Goal: Transaction & Acquisition: Book appointment/travel/reservation

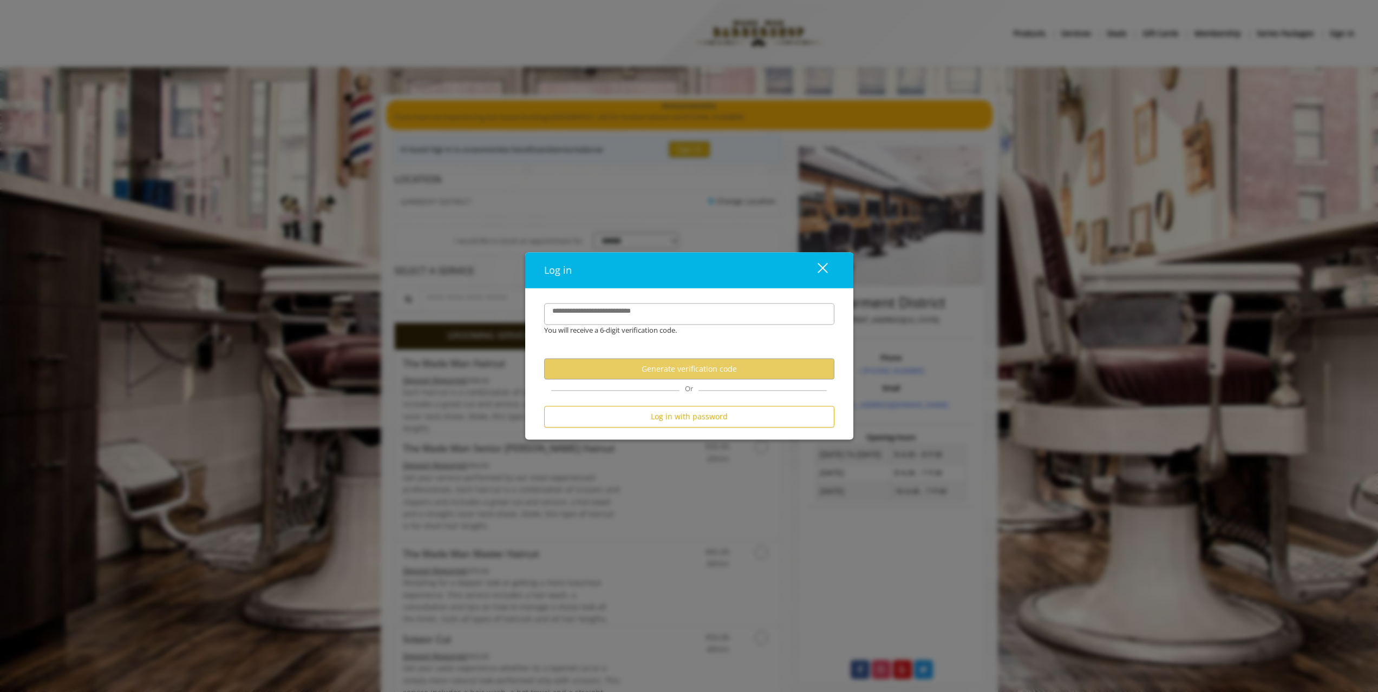
click at [817, 270] on div "close" at bounding box center [816, 270] width 22 height 16
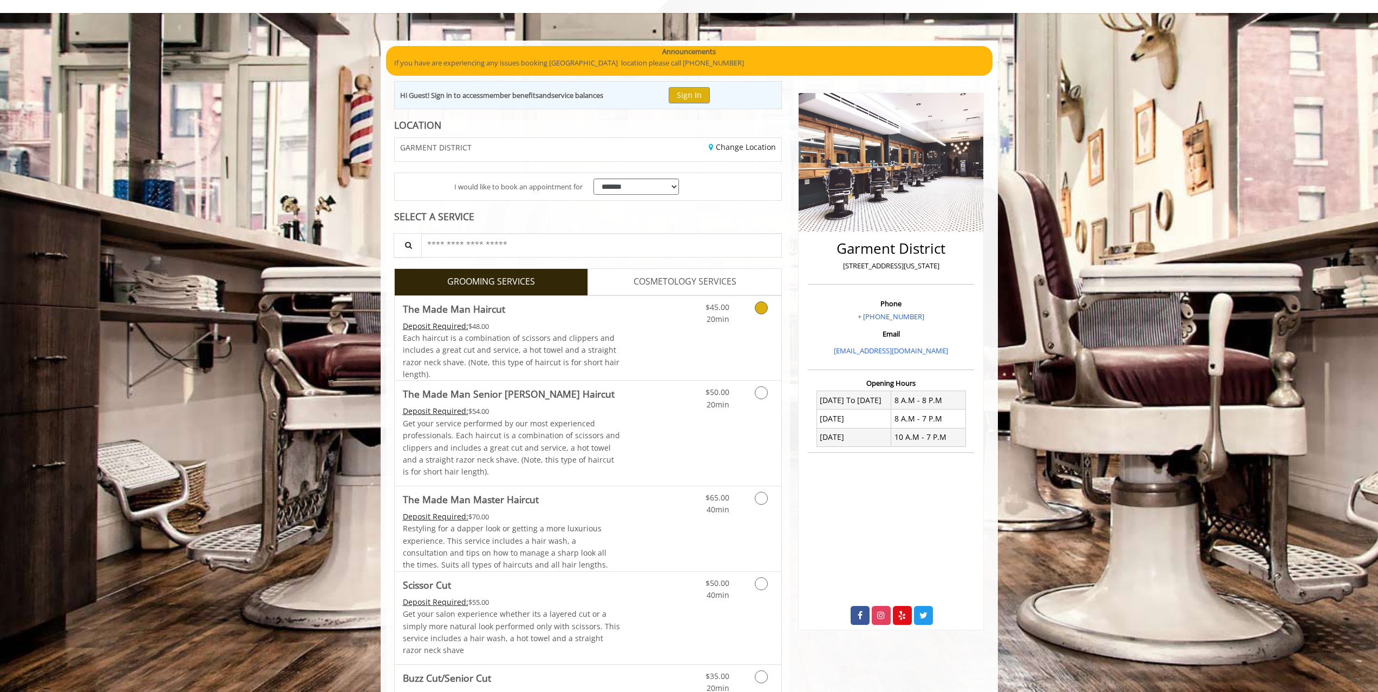
click at [639, 304] on link "Discounted Price" at bounding box center [652, 338] width 64 height 85
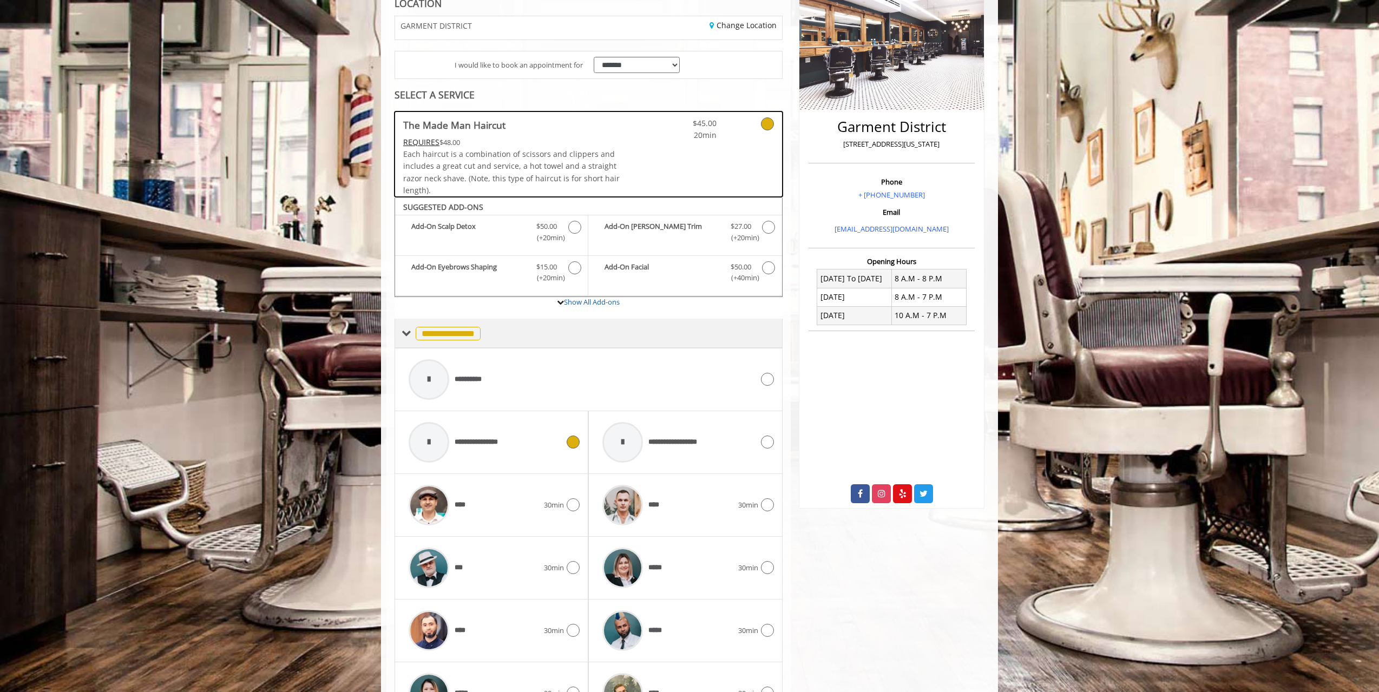
scroll to position [147, 0]
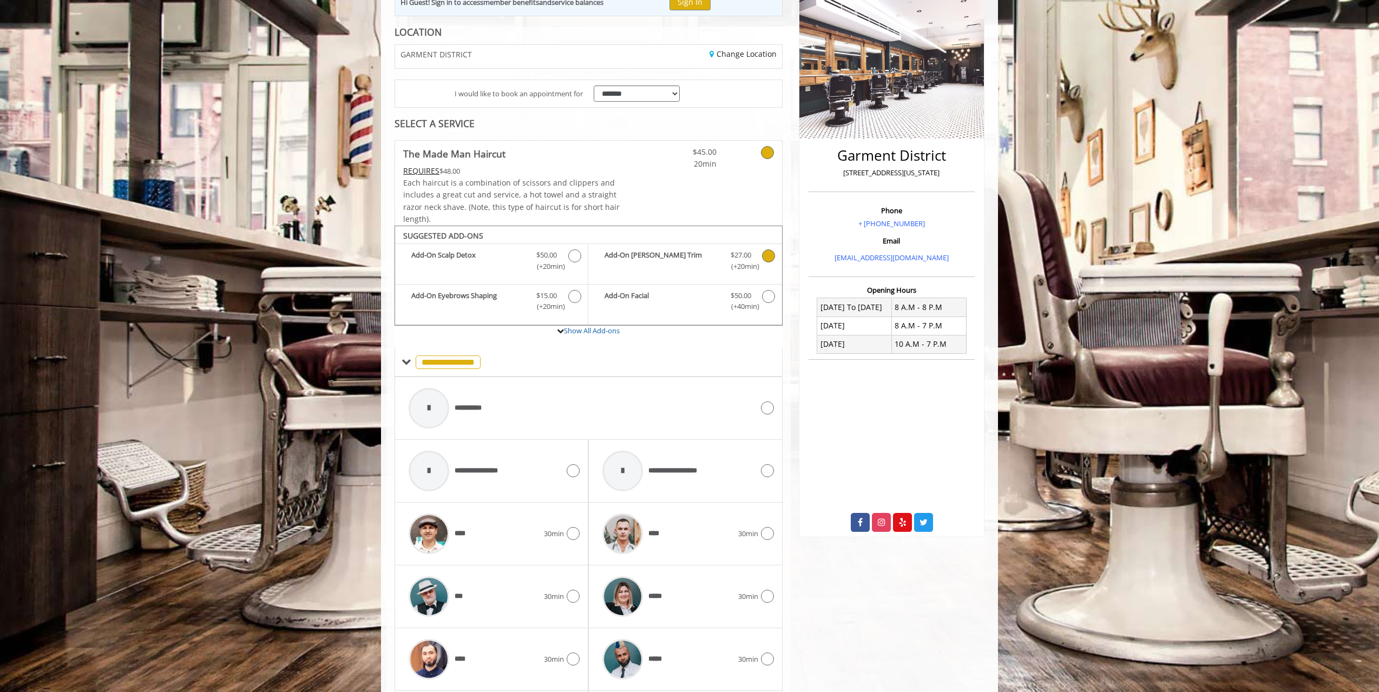
click at [680, 258] on b "Add-On Beard Trim" at bounding box center [662, 261] width 115 height 23
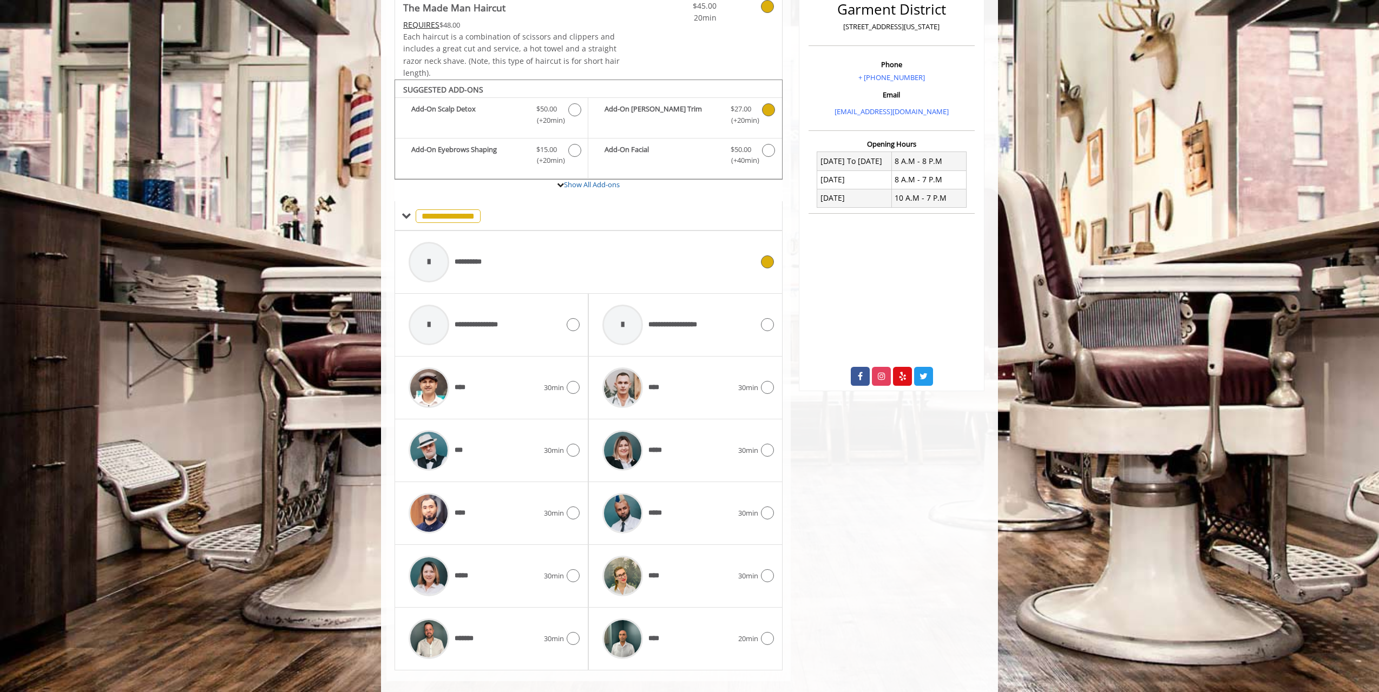
scroll to position [310, 0]
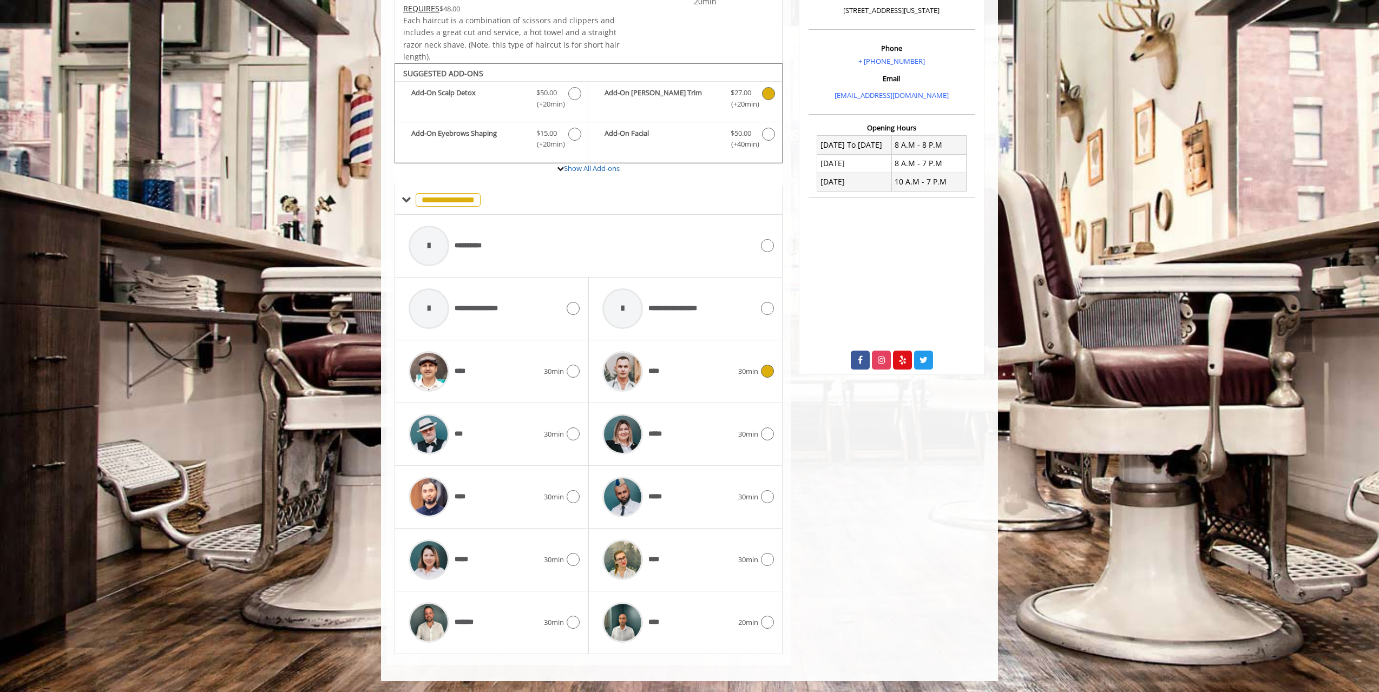
click at [710, 386] on div "****" at bounding box center [667, 371] width 141 height 51
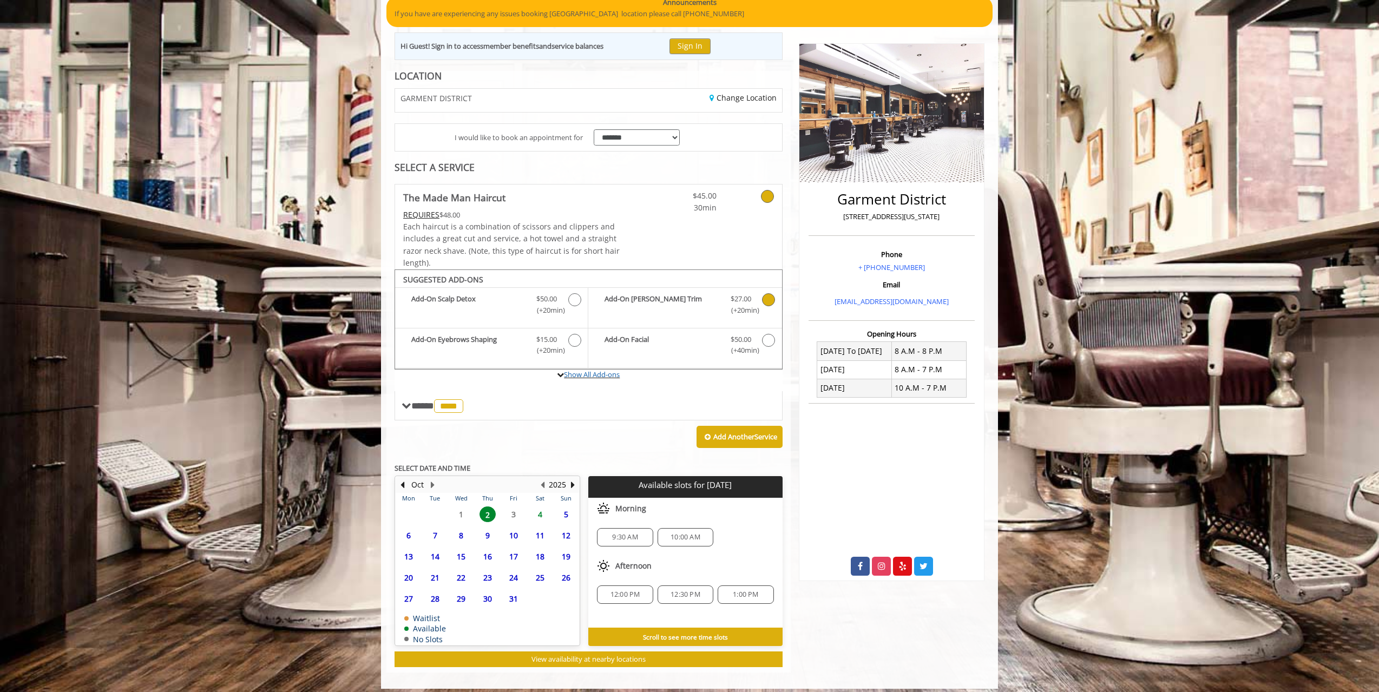
scroll to position [111, 0]
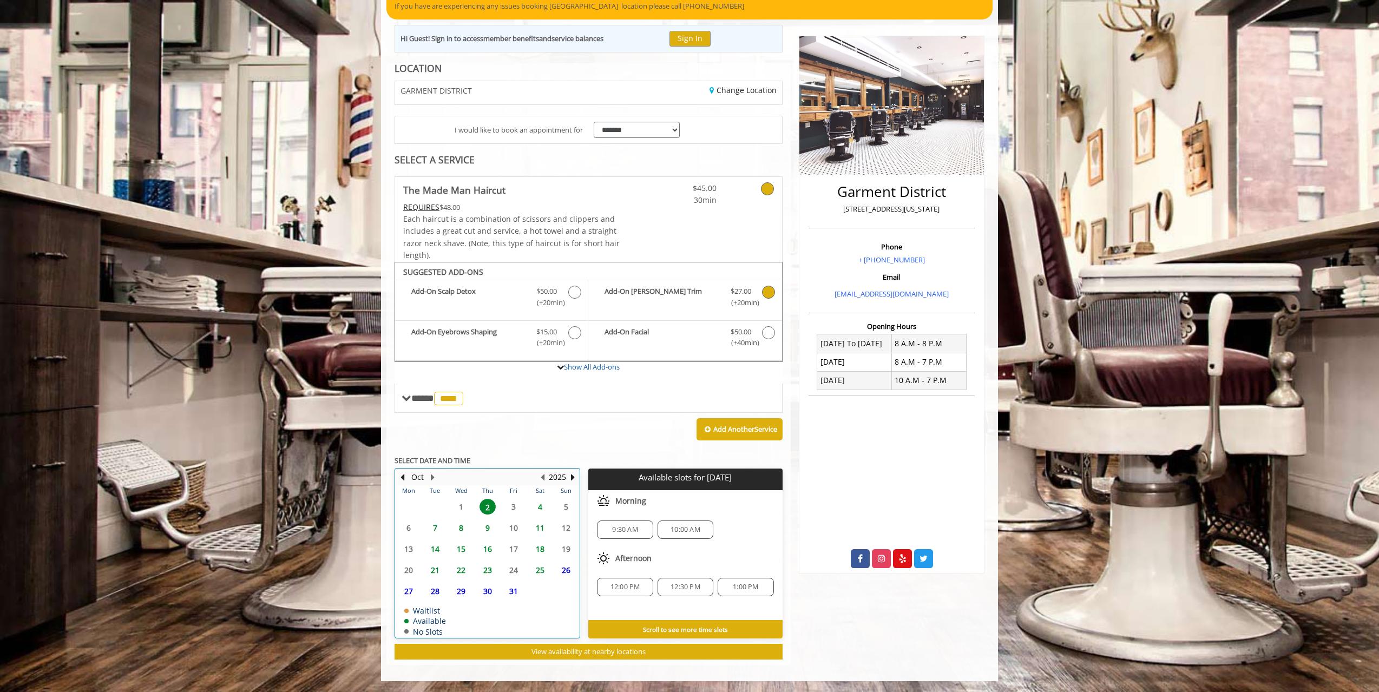
drag, startPoint x: 555, startPoint y: 523, endPoint x: 561, endPoint y: 522, distance: 6.0
click at [556, 523] on table "Mon Tue Wed Thu Fri Sat Sun 29 30 1 2 3 4 5 6 7 8 9 10 11 12 13 14 15 16 17 18 …" at bounding box center [488, 562] width 184 height 153
click at [565, 523] on table "Mon Tue Wed Thu Fri Sat Sun 29 30 1 2 3 4 5 6 7 8 9 10 11 12 13 14 15 16 17 18 …" at bounding box center [488, 562] width 184 height 153
click at [567, 525] on table "Mon Tue Wed Thu Fri Sat Sun 29 30 1 2 3 4 5 6 7 8 9 10 11 12 13 14 15 16 17 18 …" at bounding box center [488, 562] width 184 height 153
click at [568, 525] on table "Mon Tue Wed Thu Fri Sat Sun 29 30 1 2 3 4 5 6 7 8 9 10 11 12 13 14 15 16 17 18 …" at bounding box center [488, 562] width 184 height 153
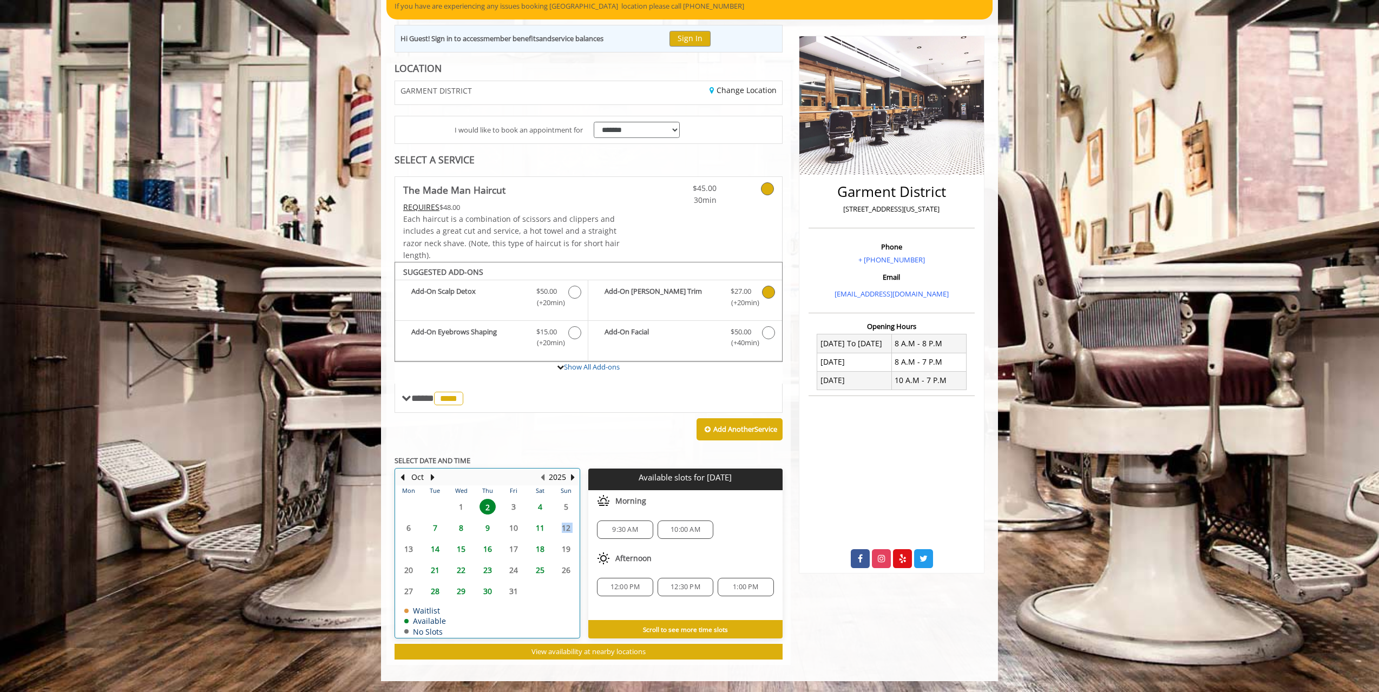
click at [568, 525] on table "Mon Tue Wed Thu Fri Sat Sun 29 30 1 2 3 4 5 6 7 8 9 10 11 12 13 14 15 16 17 18 …" at bounding box center [488, 562] width 184 height 153
click at [540, 525] on span "11" at bounding box center [540, 528] width 16 height 16
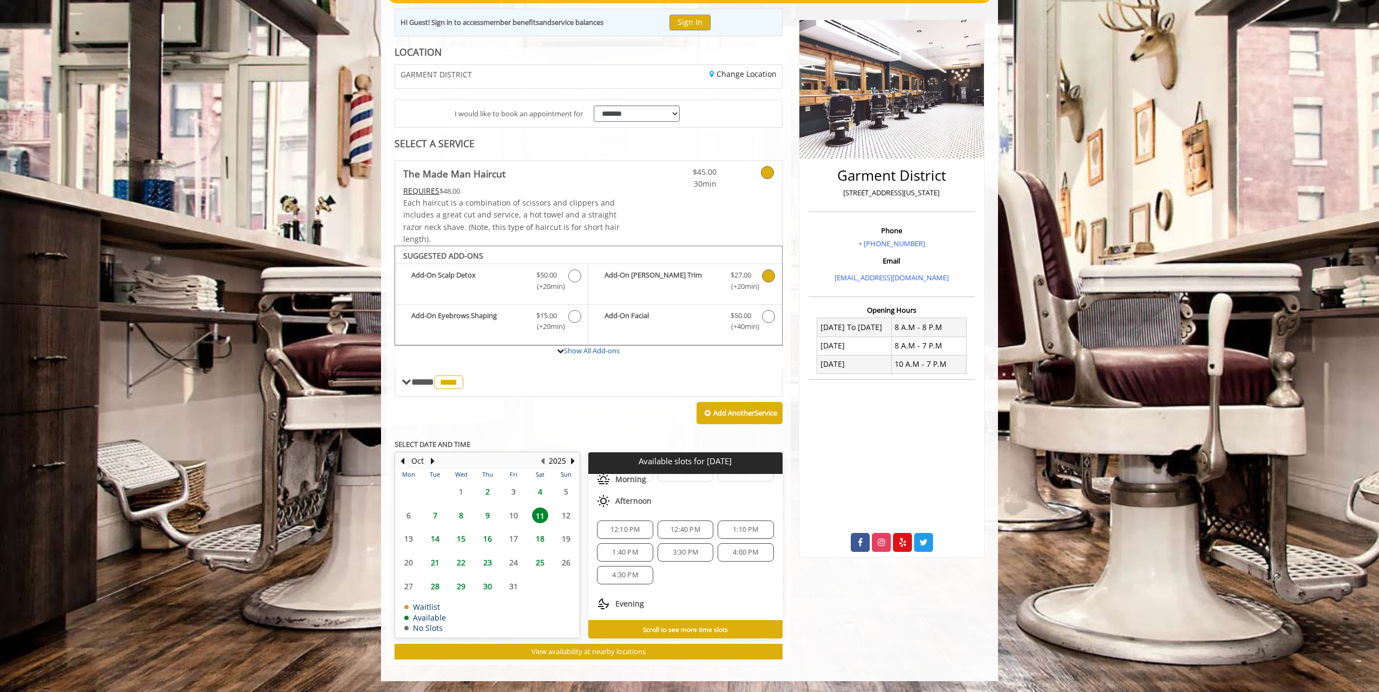
scroll to position [0, 0]
click at [628, 538] on span "9:30 AM" at bounding box center [624, 536] width 25 height 9
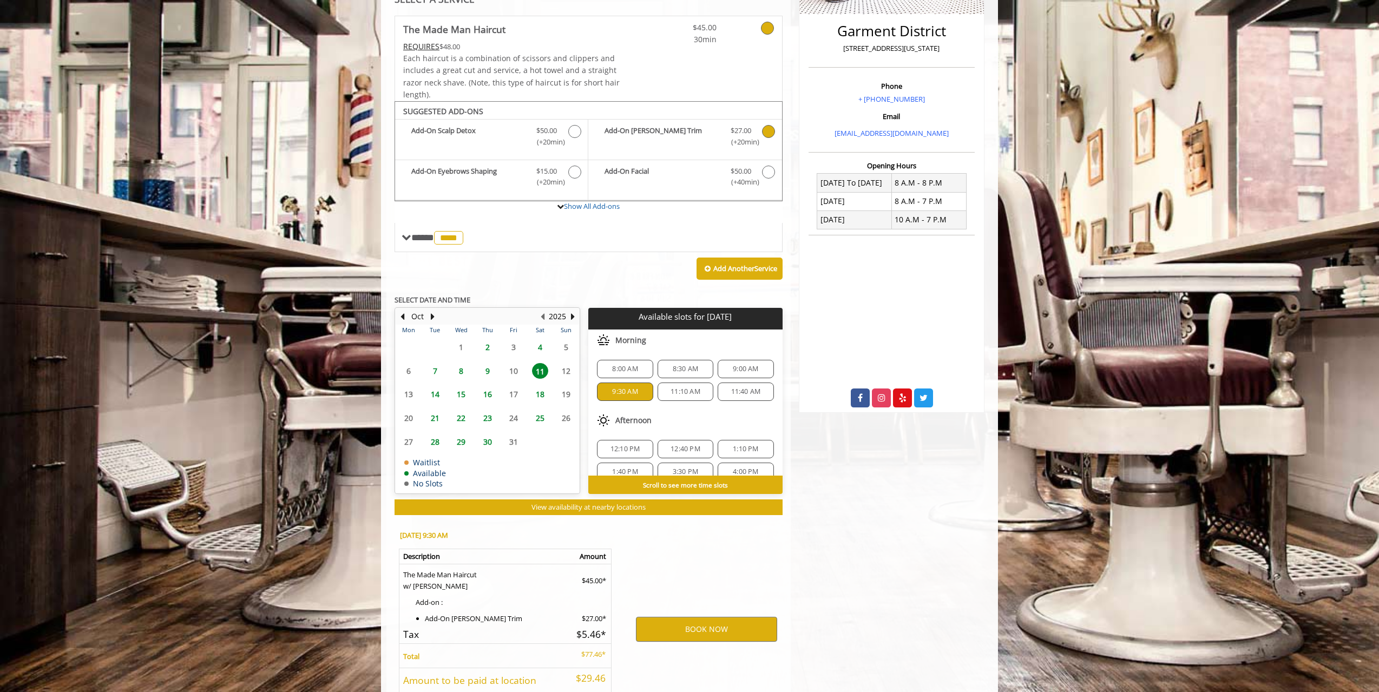
scroll to position [355, 0]
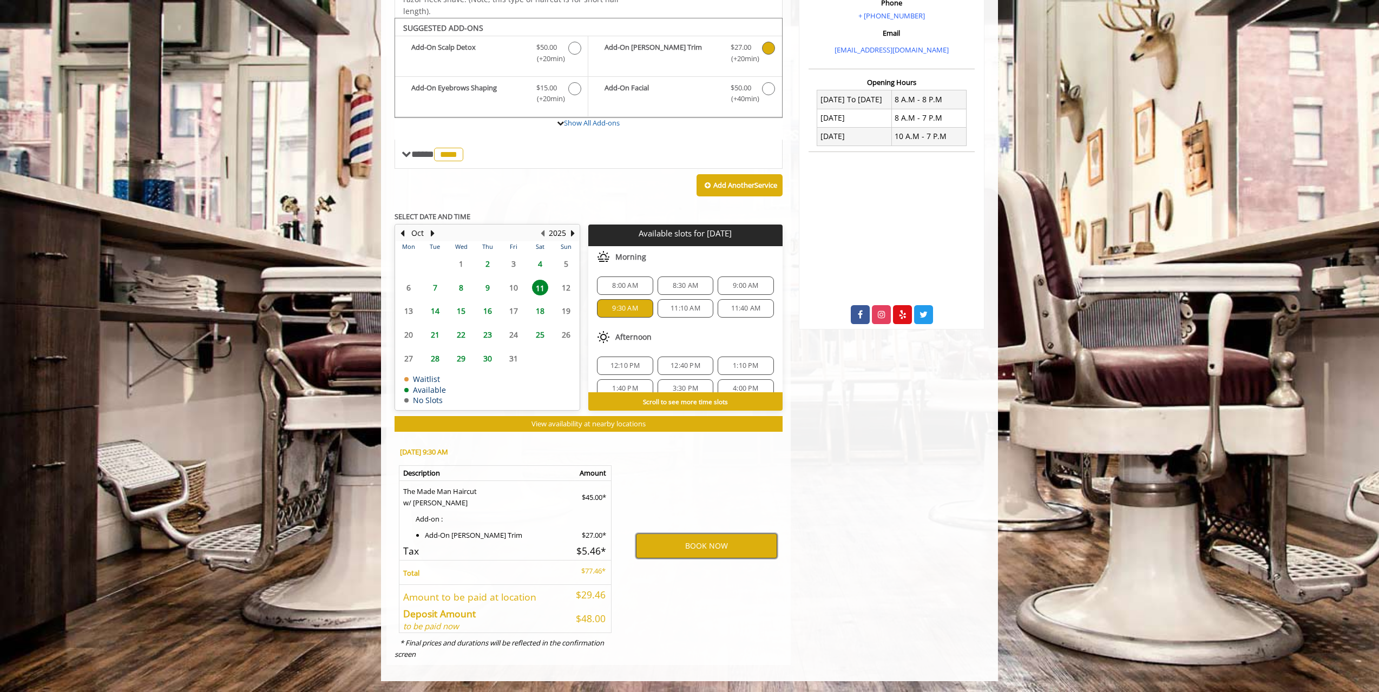
click at [711, 534] on button "BOOK NOW" at bounding box center [706, 546] width 141 height 25
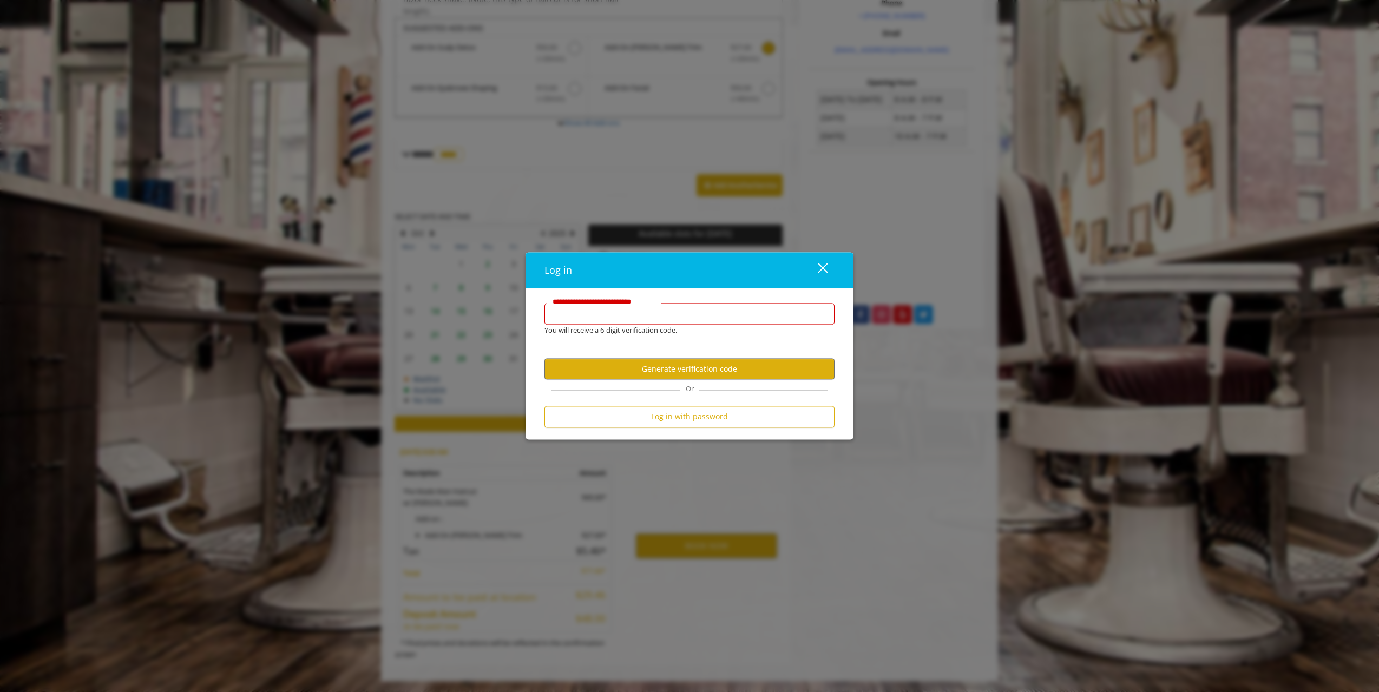
click at [654, 310] on input "**********" at bounding box center [690, 314] width 290 height 22
type input "**********"
click at [725, 366] on button "Generate verification code" at bounding box center [690, 369] width 290 height 21
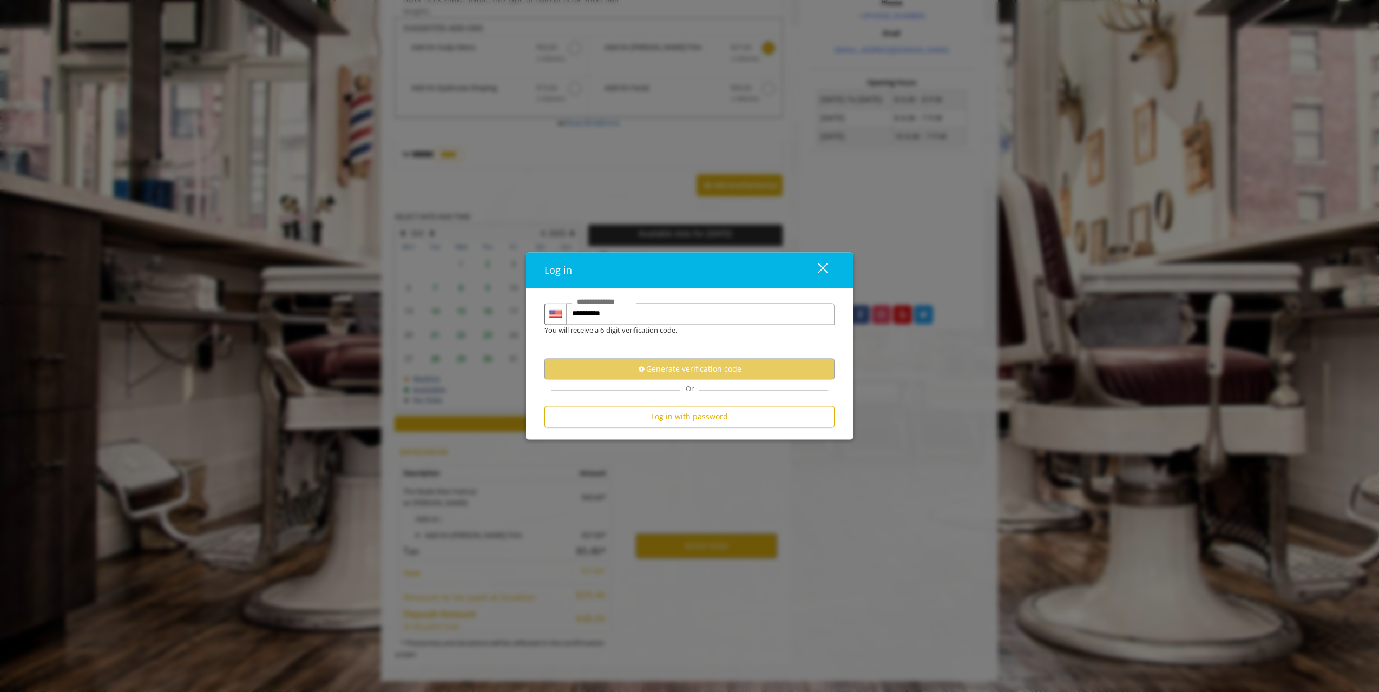
scroll to position [0, 0]
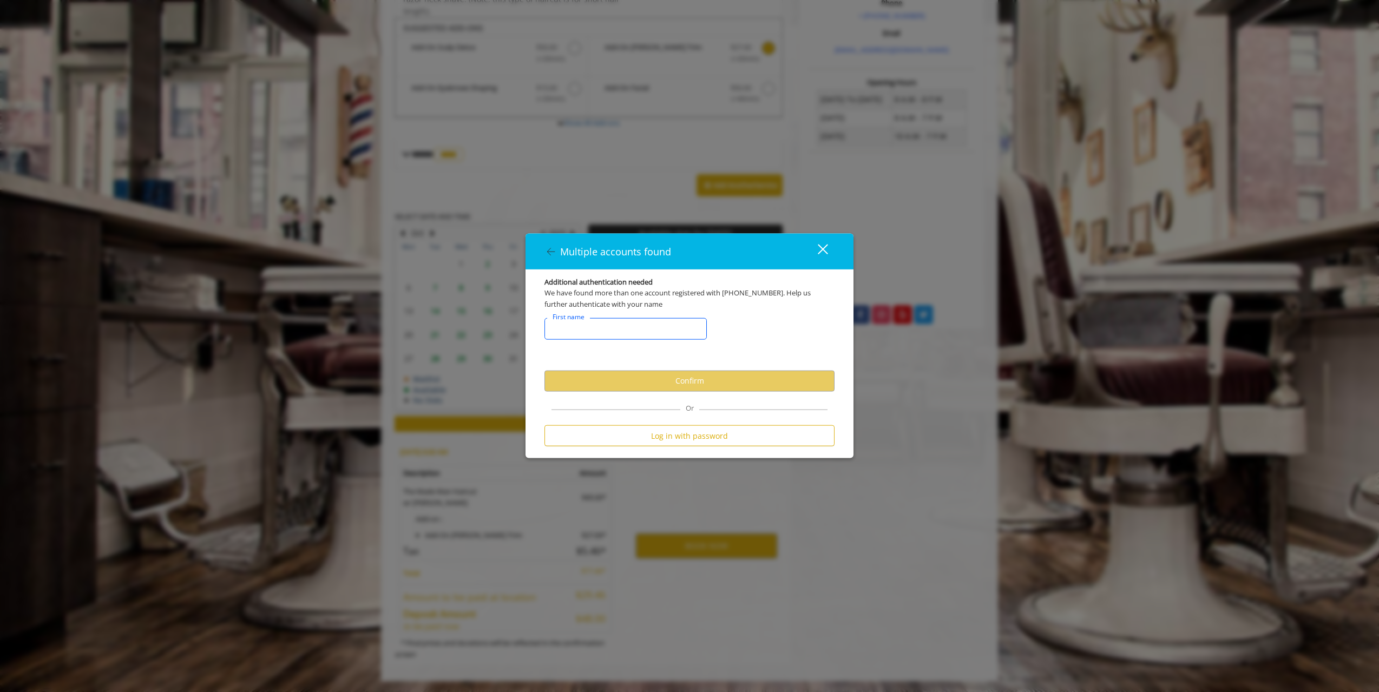
click at [639, 330] on input "FirstNameText" at bounding box center [626, 329] width 162 height 22
type input "****"
click at [707, 386] on button "Confirm" at bounding box center [690, 381] width 290 height 21
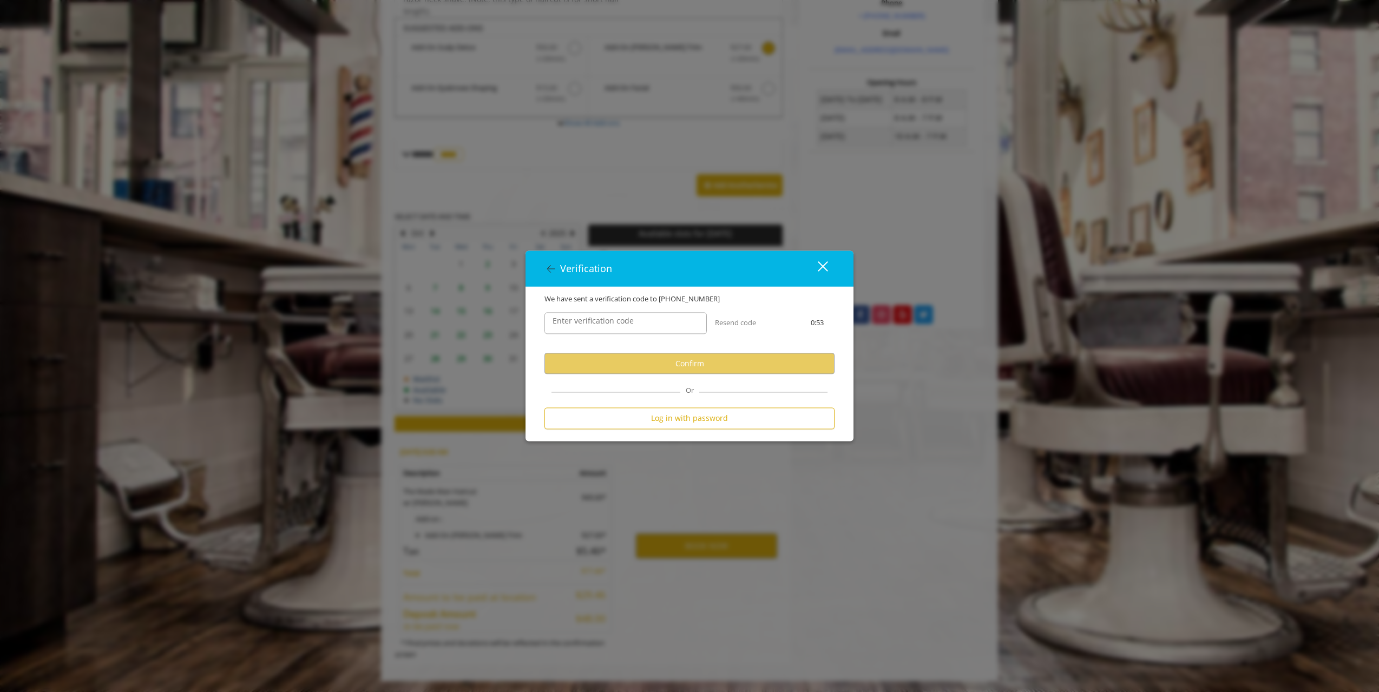
click at [619, 321] on label "Enter verification code" at bounding box center [593, 322] width 92 height 12
click at [619, 321] on input "Enter verification code" at bounding box center [626, 324] width 162 height 22
drag, startPoint x: 686, startPoint y: 305, endPoint x: 678, endPoint y: 336, distance: 31.9
click at [678, 324] on div "Enter verification code" at bounding box center [625, 324] width 179 height 38
click at [678, 337] on div "Enter verification code" at bounding box center [625, 324] width 179 height 38
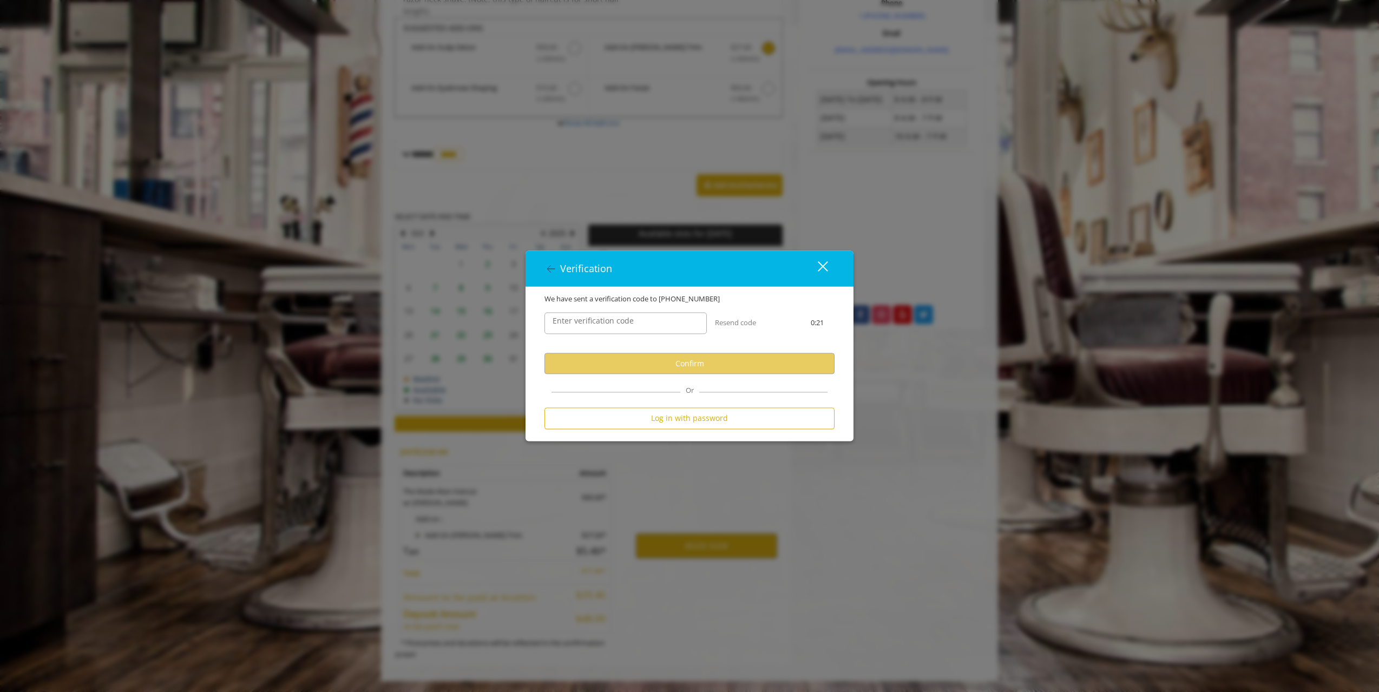
drag, startPoint x: 718, startPoint y: 299, endPoint x: 712, endPoint y: 316, distance: 17.3
click at [718, 299] on div "We have sent a verification code to +1 6105475763" at bounding box center [689, 298] width 306 height 11
click at [698, 331] on input "Enter verification code" at bounding box center [626, 324] width 162 height 22
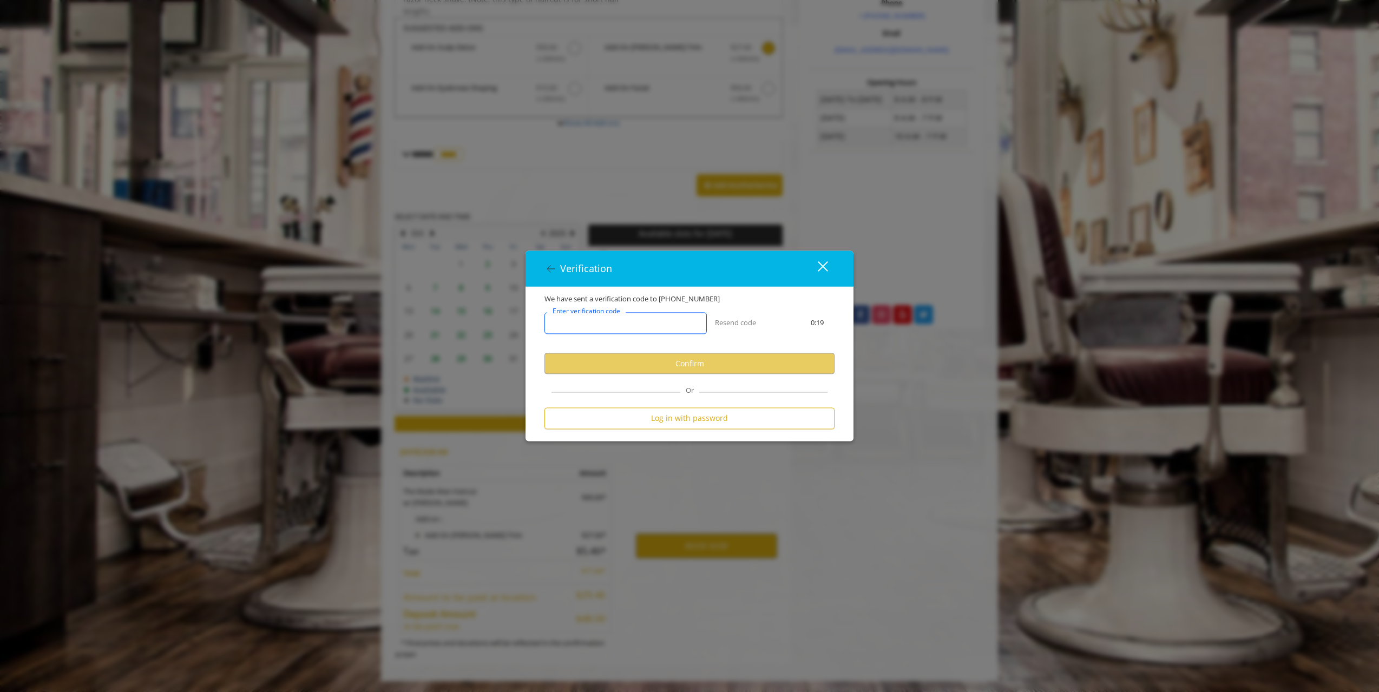
click at [698, 331] on input "Enter verification code" at bounding box center [626, 324] width 162 height 22
click at [705, 327] on input "Enter verification code" at bounding box center [626, 324] width 162 height 22
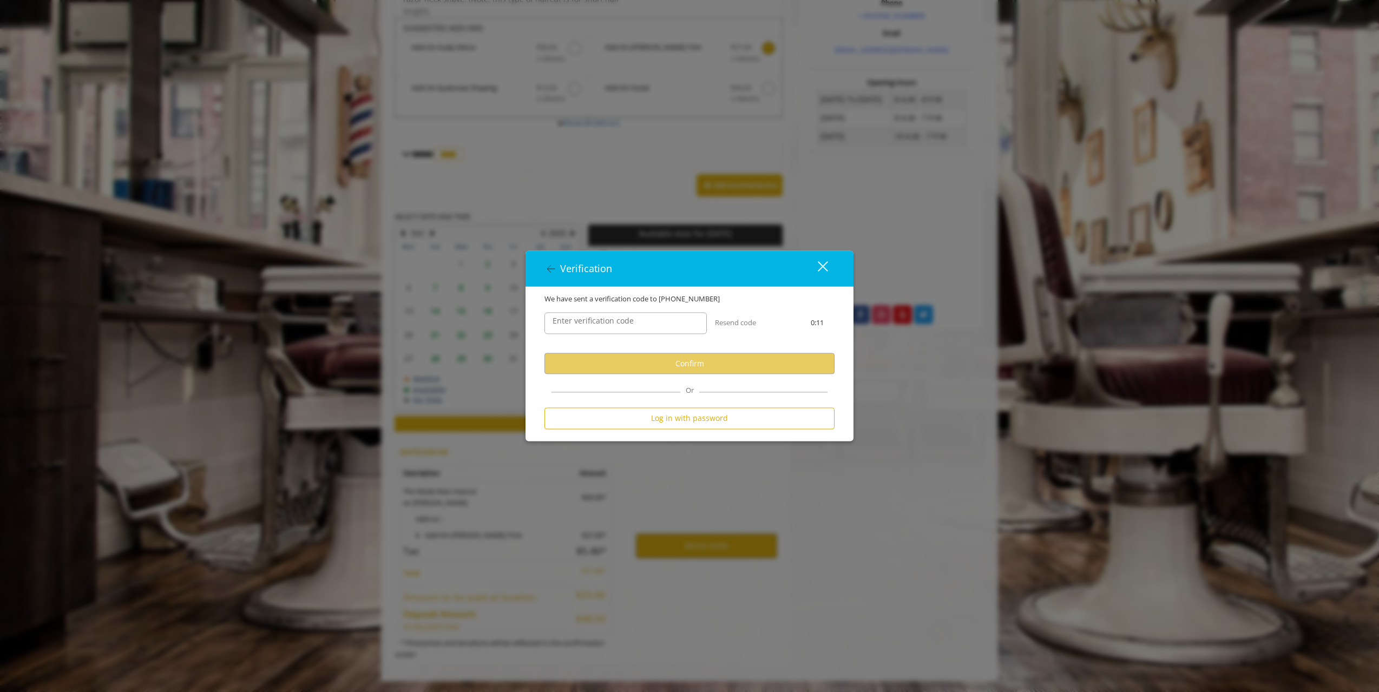
click at [750, 331] on div "Enter verification code Resend code 0:11" at bounding box center [689, 329] width 306 height 49
click at [697, 408] on button "Log in with password" at bounding box center [690, 418] width 290 height 21
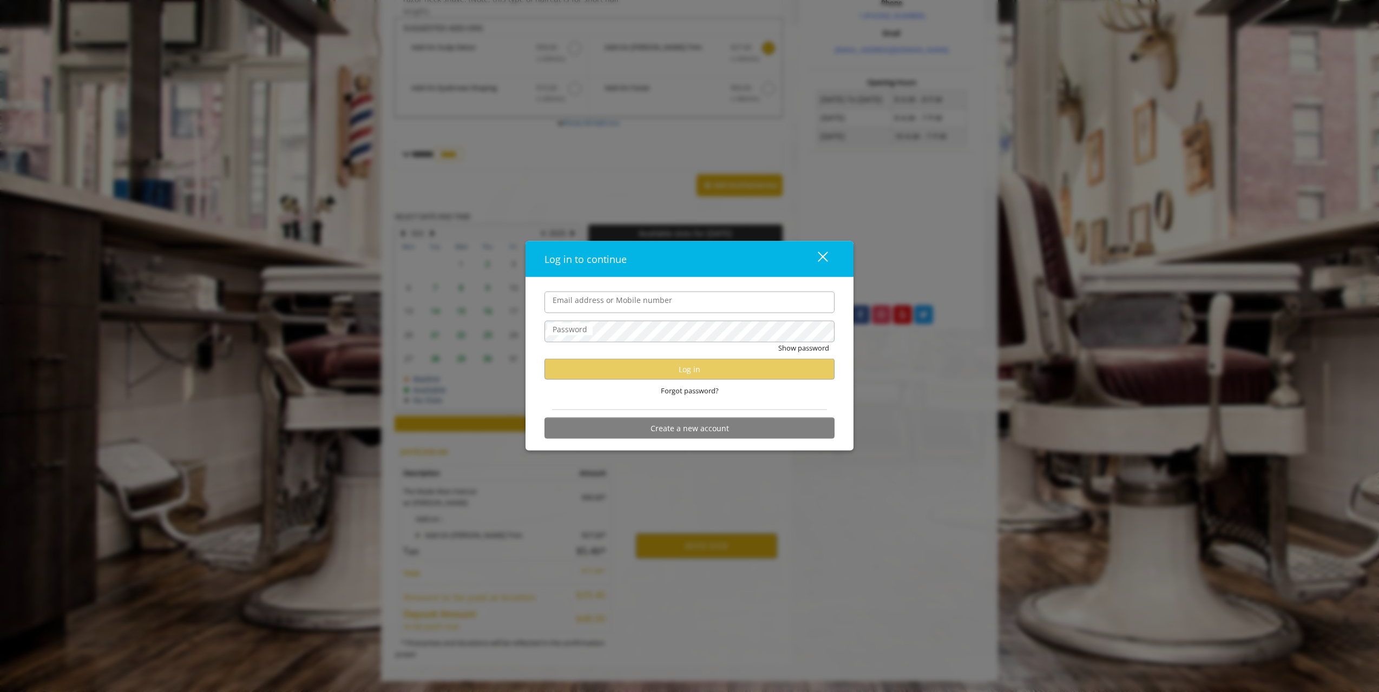
click at [656, 305] on input "Email address or Mobile number" at bounding box center [690, 302] width 290 height 22
type input "**********"
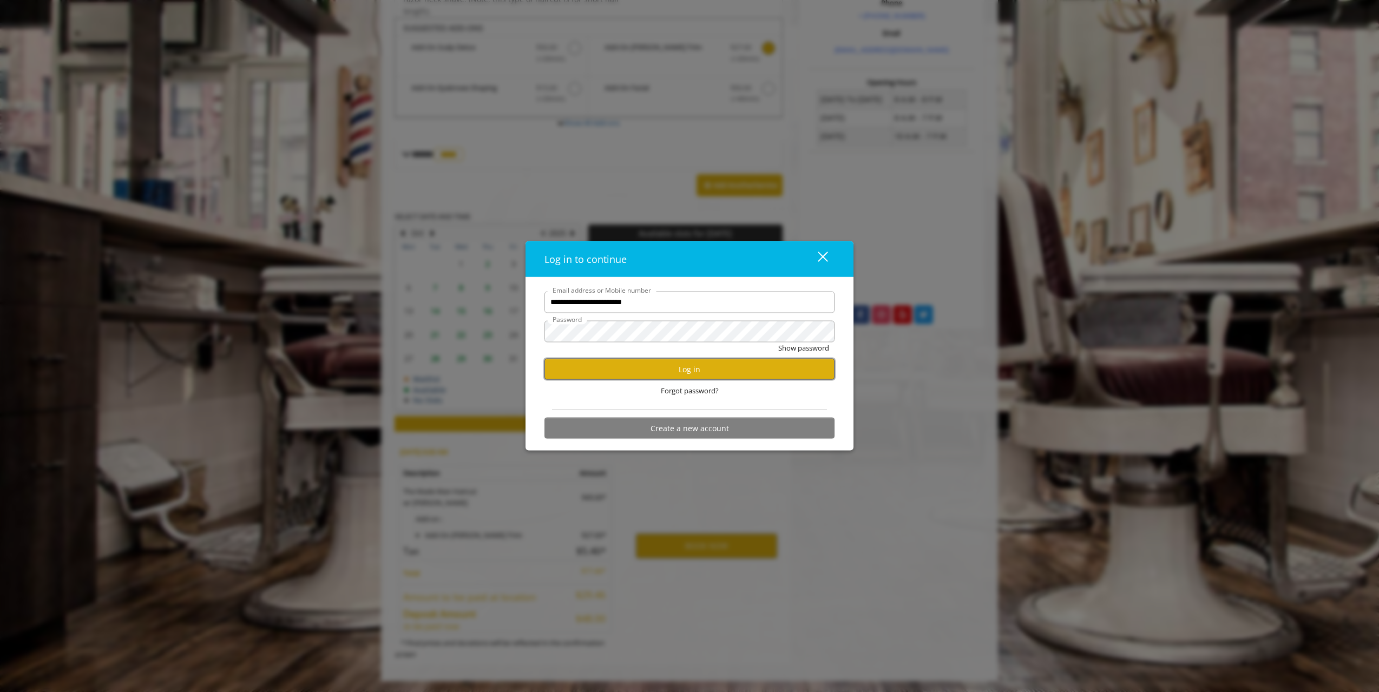
click at [653, 362] on button "Log in" at bounding box center [690, 369] width 290 height 21
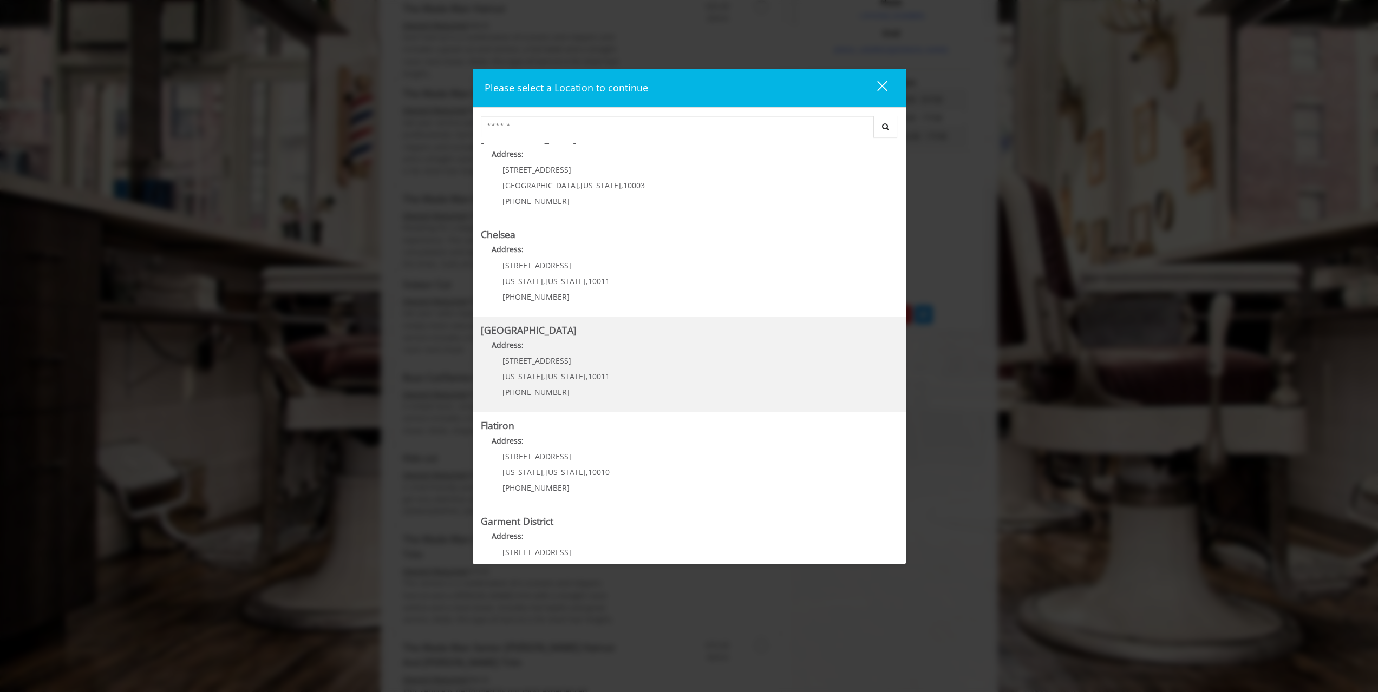
scroll to position [63, 0]
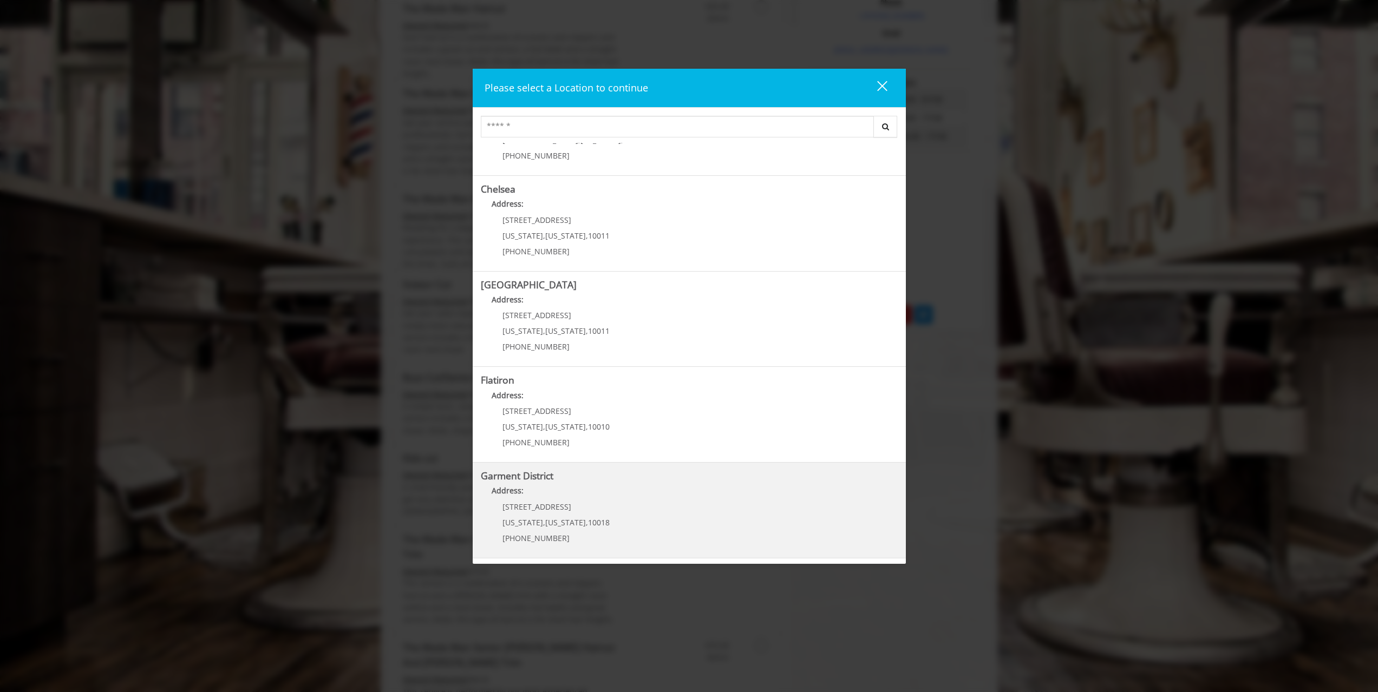
click at [621, 495] on District "Address:" at bounding box center [689, 493] width 417 height 17
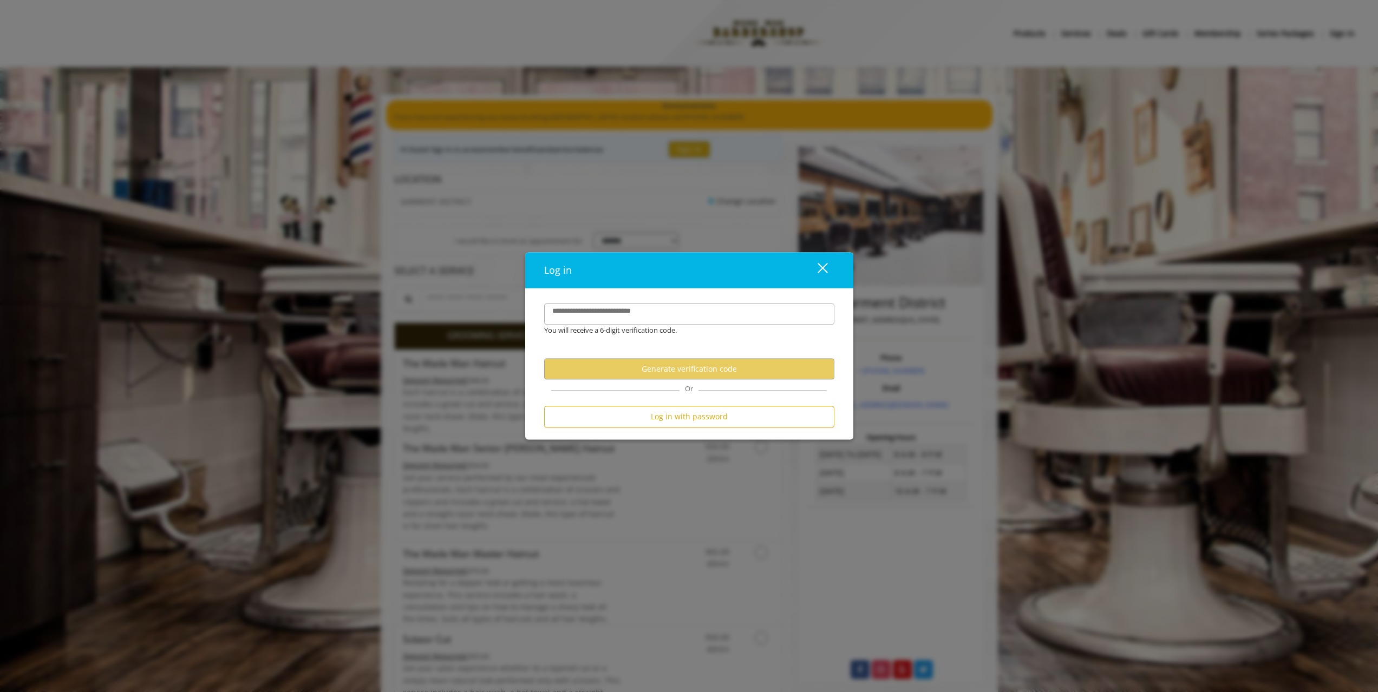
click at [824, 270] on div "close dialog" at bounding box center [822, 268] width 10 height 10
click at [605, 321] on input "**********" at bounding box center [689, 314] width 290 height 22
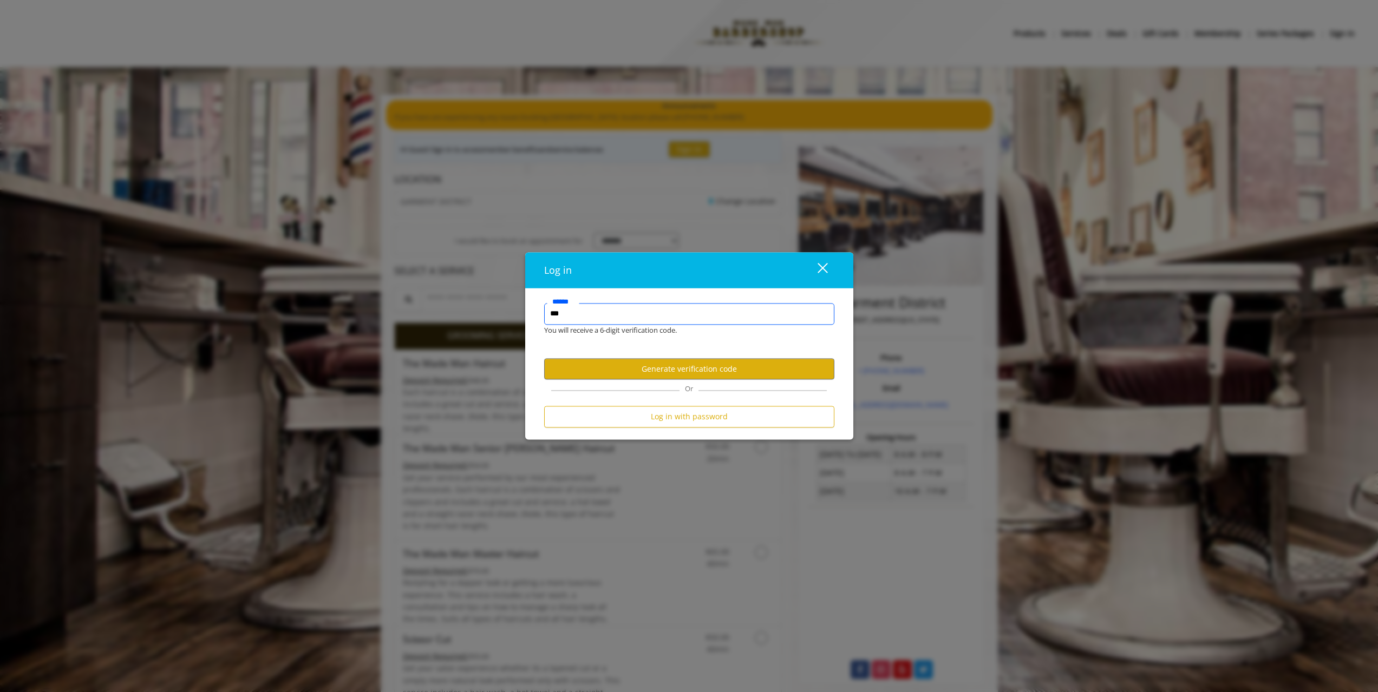
click at [672, 311] on input "***" at bounding box center [689, 314] width 290 height 22
click at [669, 311] on input "***" at bounding box center [689, 314] width 290 height 22
type input "**********"
click at [725, 364] on button "Generate verification code" at bounding box center [689, 369] width 290 height 21
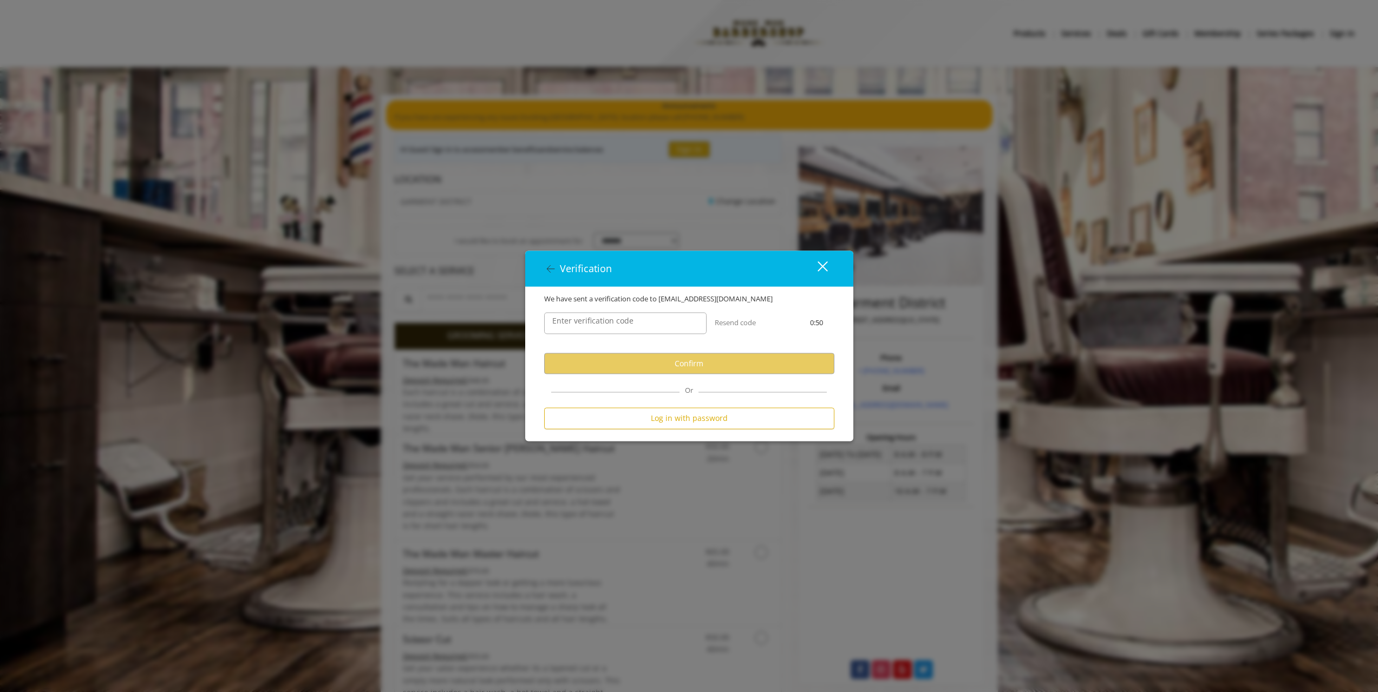
click at [596, 319] on label "Enter verification code" at bounding box center [593, 322] width 92 height 12
click at [596, 319] on input "Enter verification code" at bounding box center [625, 324] width 162 height 22
paste input "******"
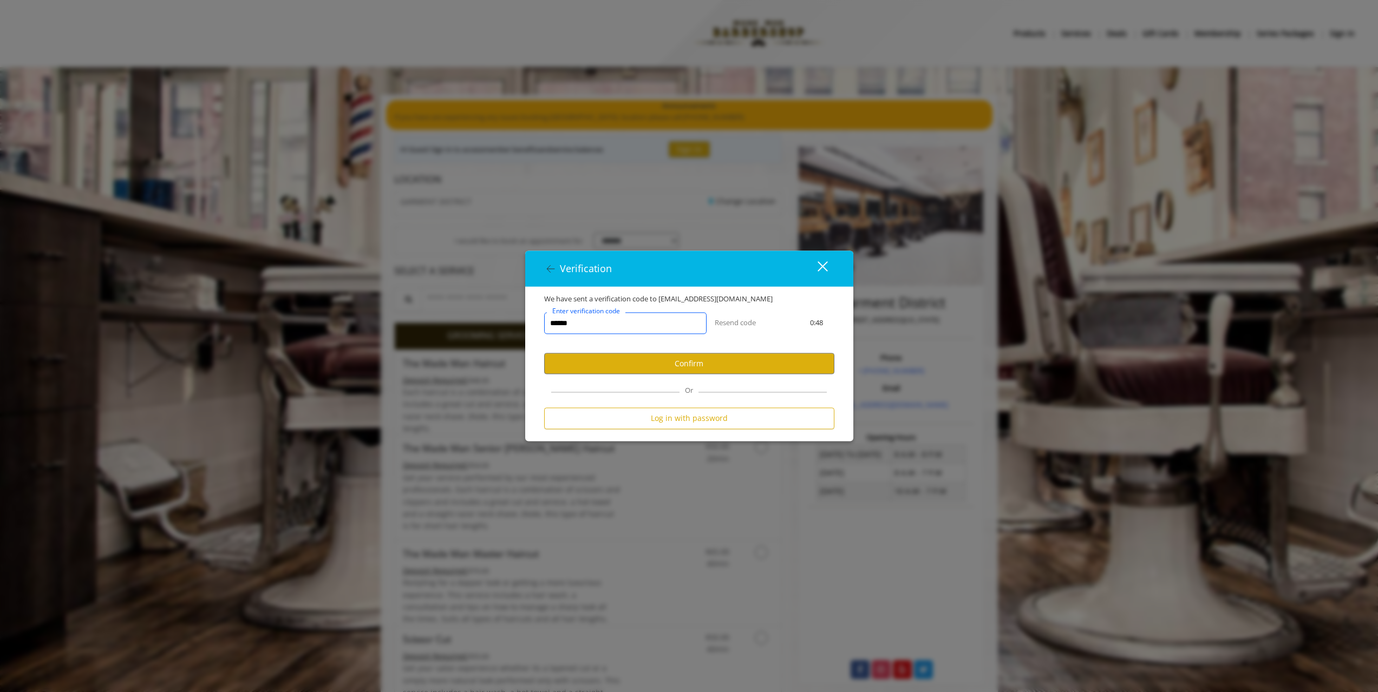
type input "******"
drag, startPoint x: 624, startPoint y: 321, endPoint x: 612, endPoint y: 353, distance: 34.6
click at [612, 353] on button "Confirm" at bounding box center [689, 363] width 290 height 21
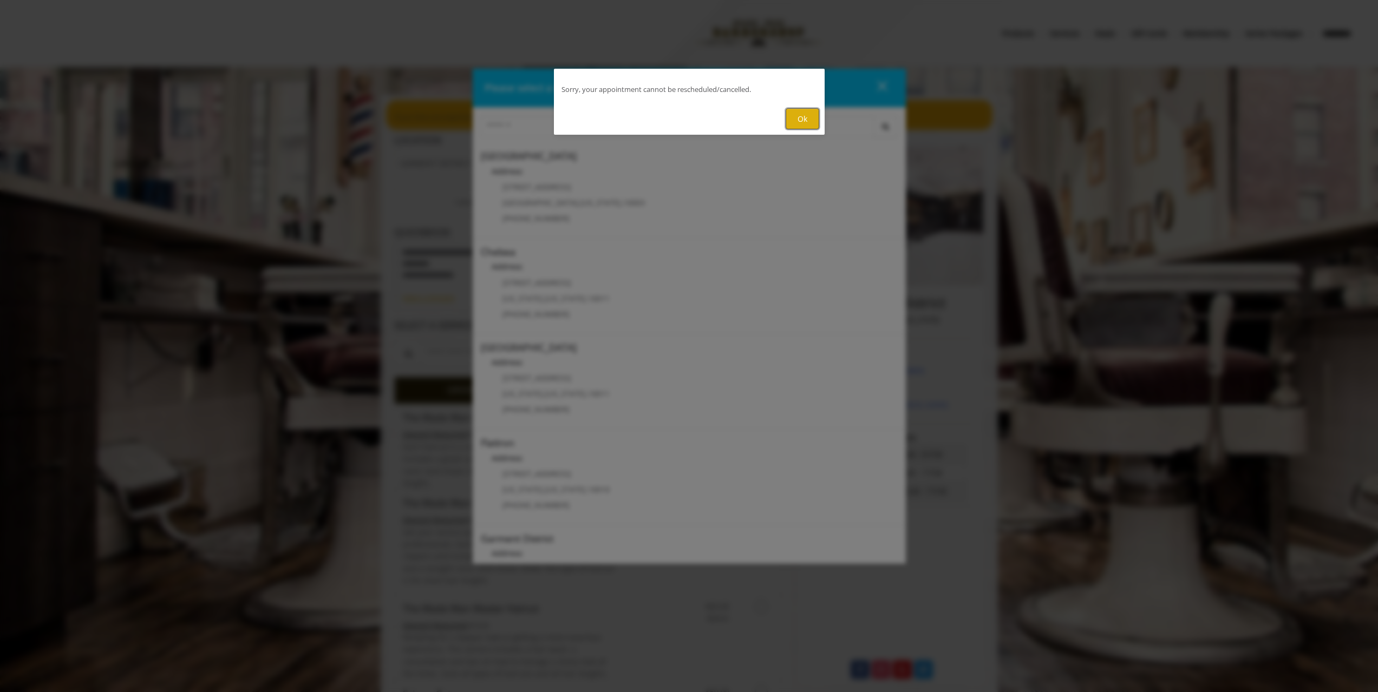
click at [803, 113] on button "Ok" at bounding box center [802, 118] width 34 height 21
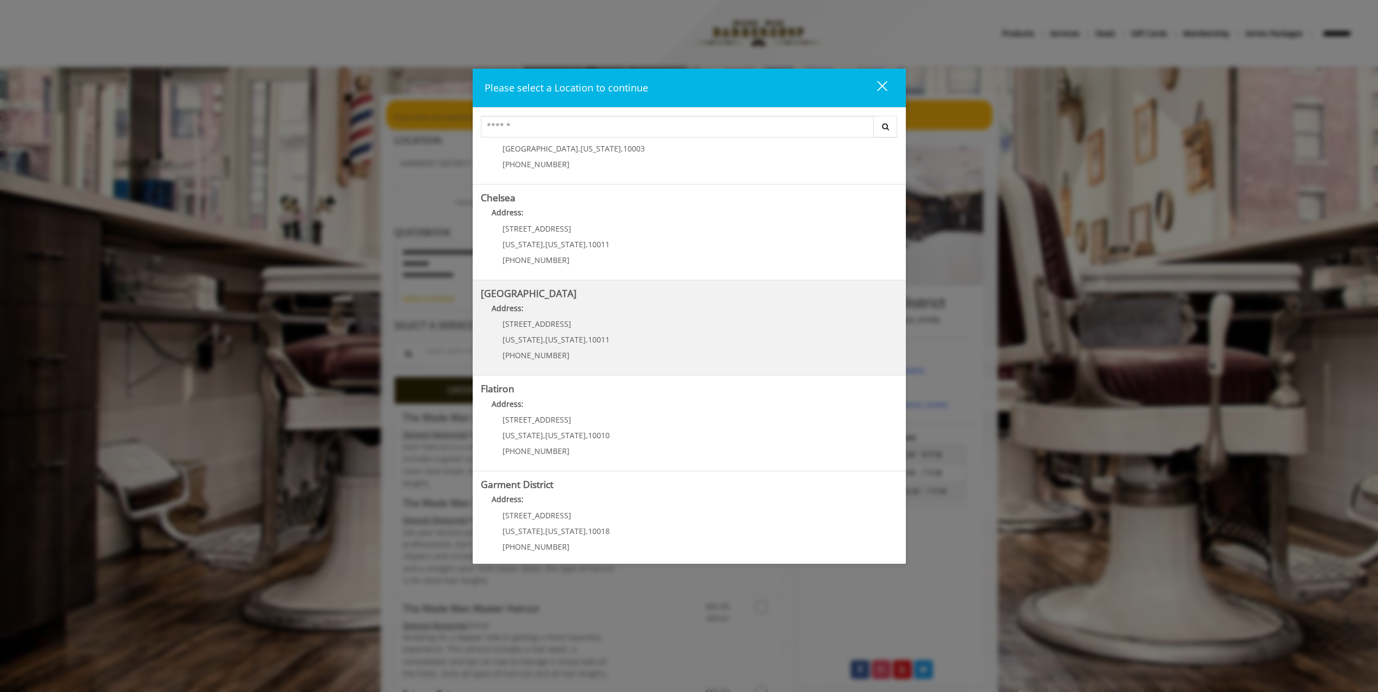
scroll to position [63, 0]
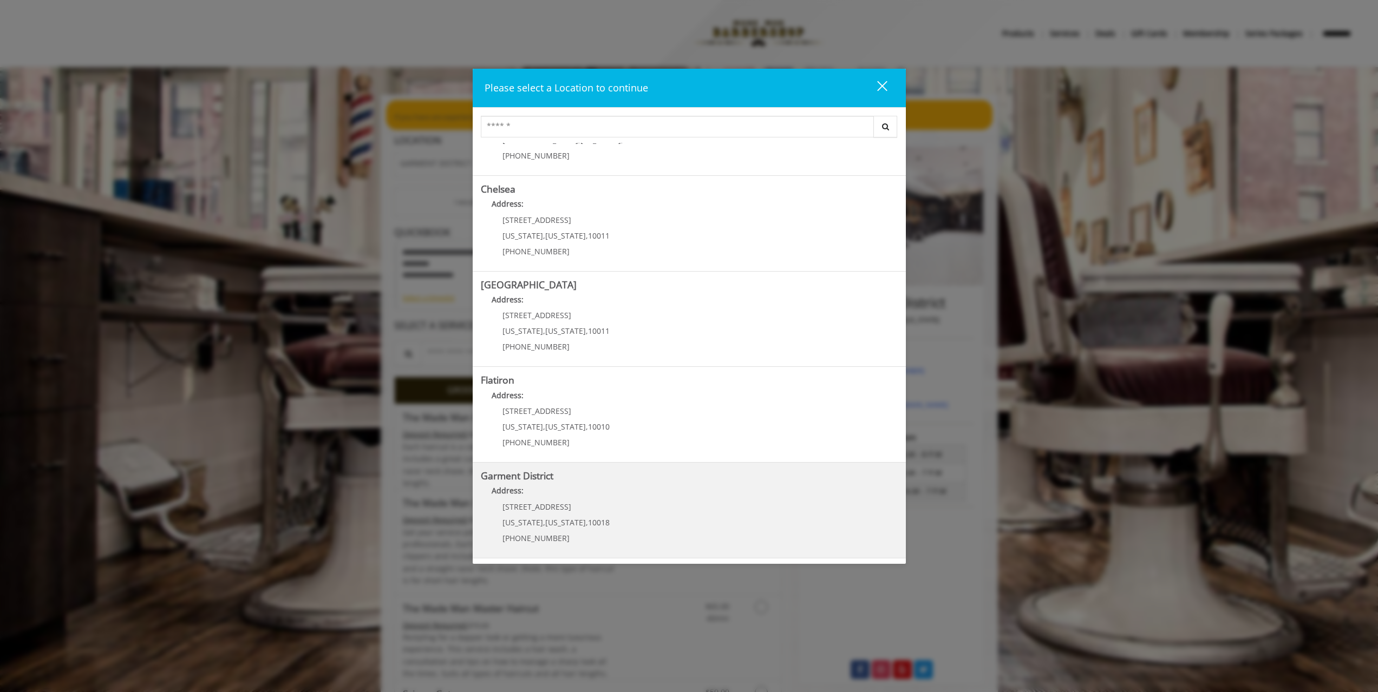
click at [620, 489] on District "Address:" at bounding box center [689, 493] width 417 height 17
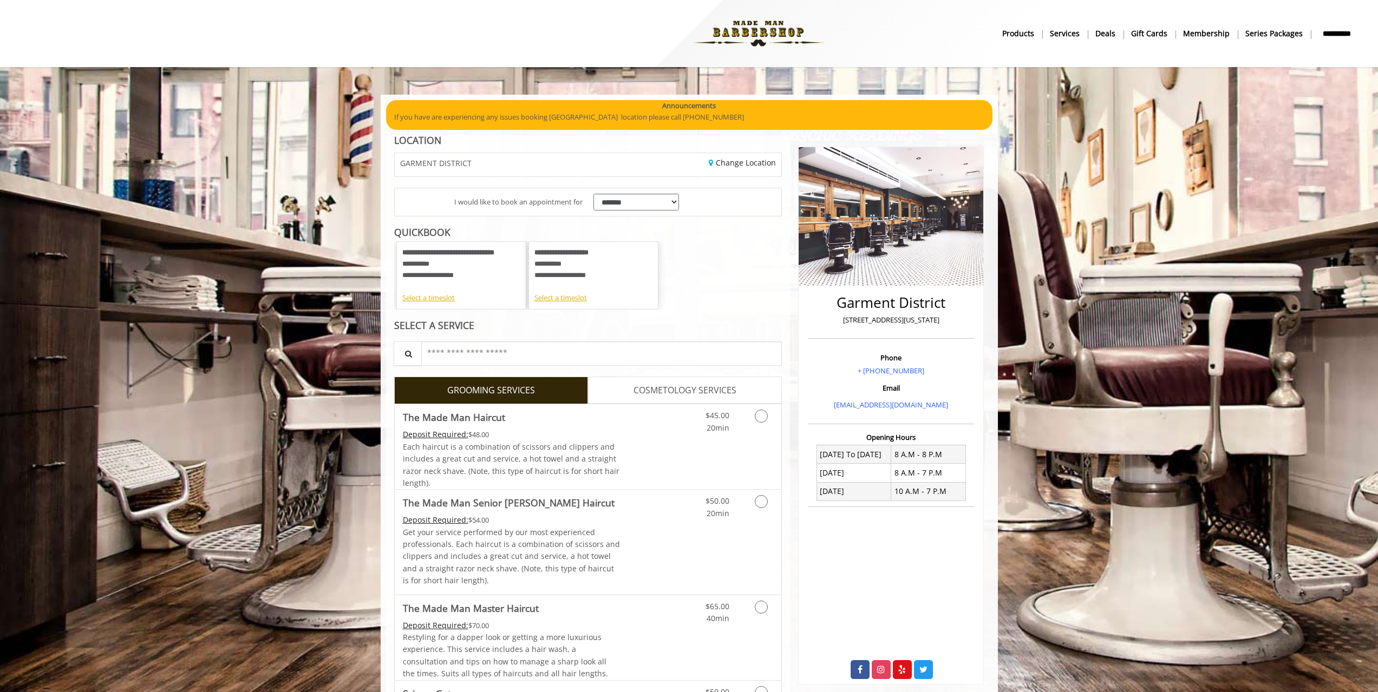
click at [783, 41] on img at bounding box center [758, 34] width 149 height 60
click at [773, 36] on img at bounding box center [758, 34] width 149 height 60
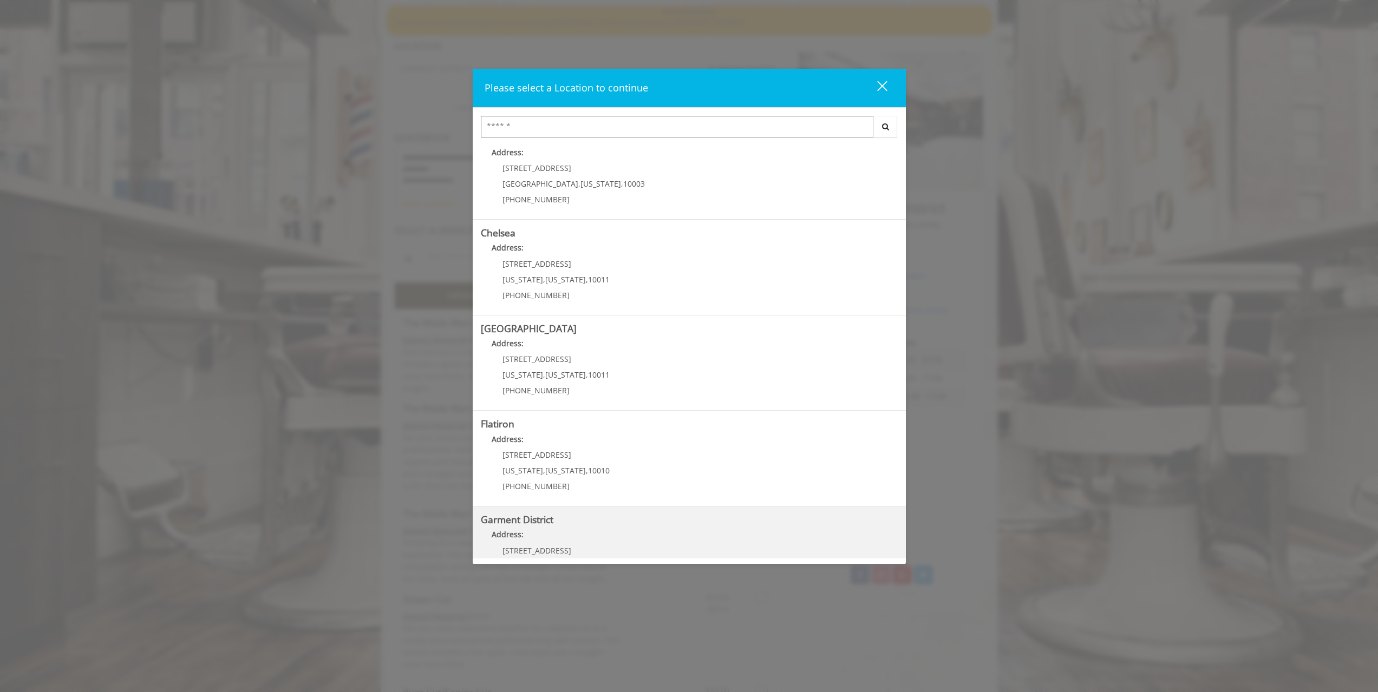
scroll to position [63, 0]
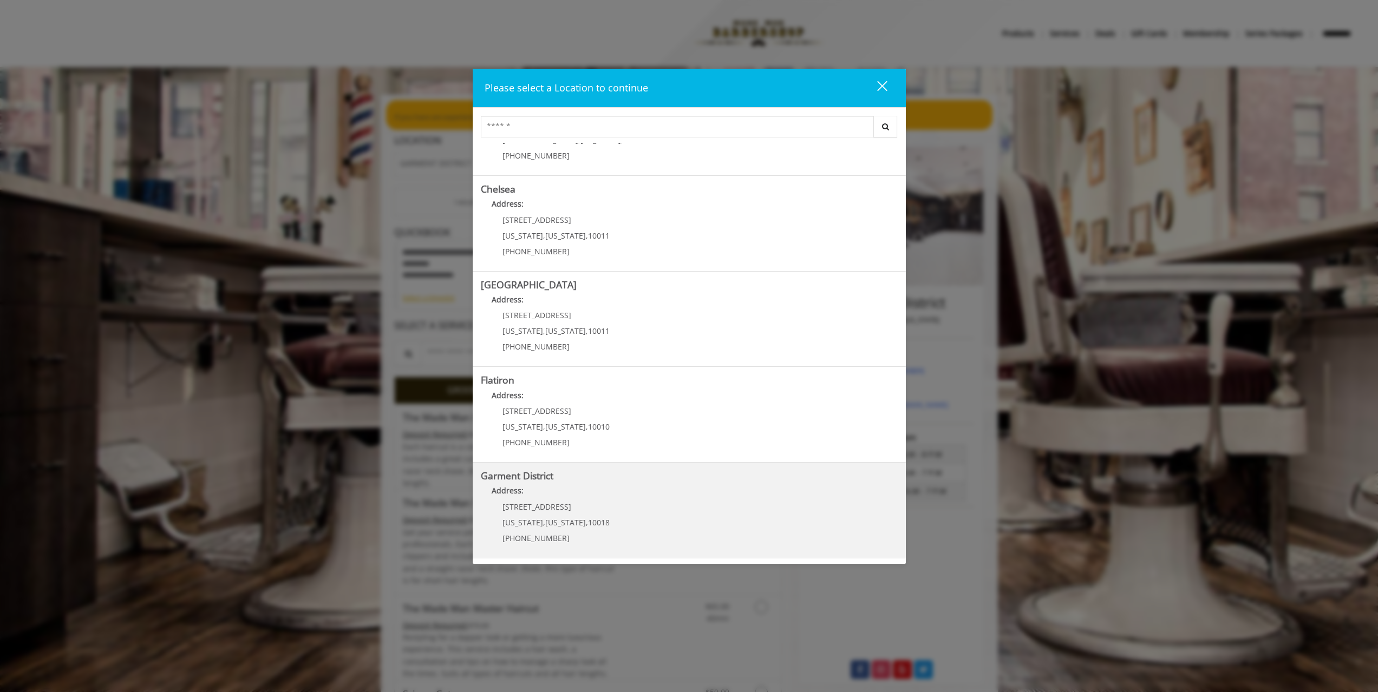
click at [623, 519] on District "Garment District Address: [STREET_ADDRESS][US_STATE][US_STATE] (212) 997-4247" at bounding box center [689, 510] width 417 height 79
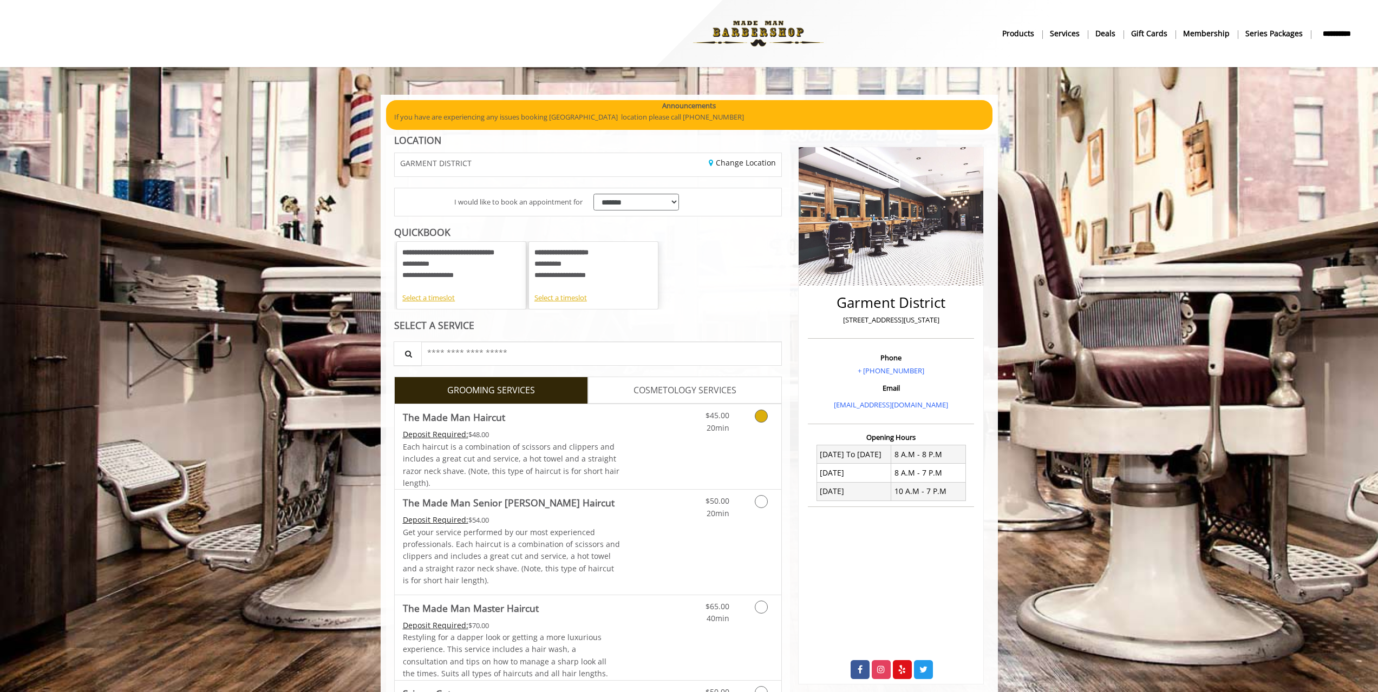
click at [620, 421] on link "Discounted Price" at bounding box center [652, 446] width 64 height 85
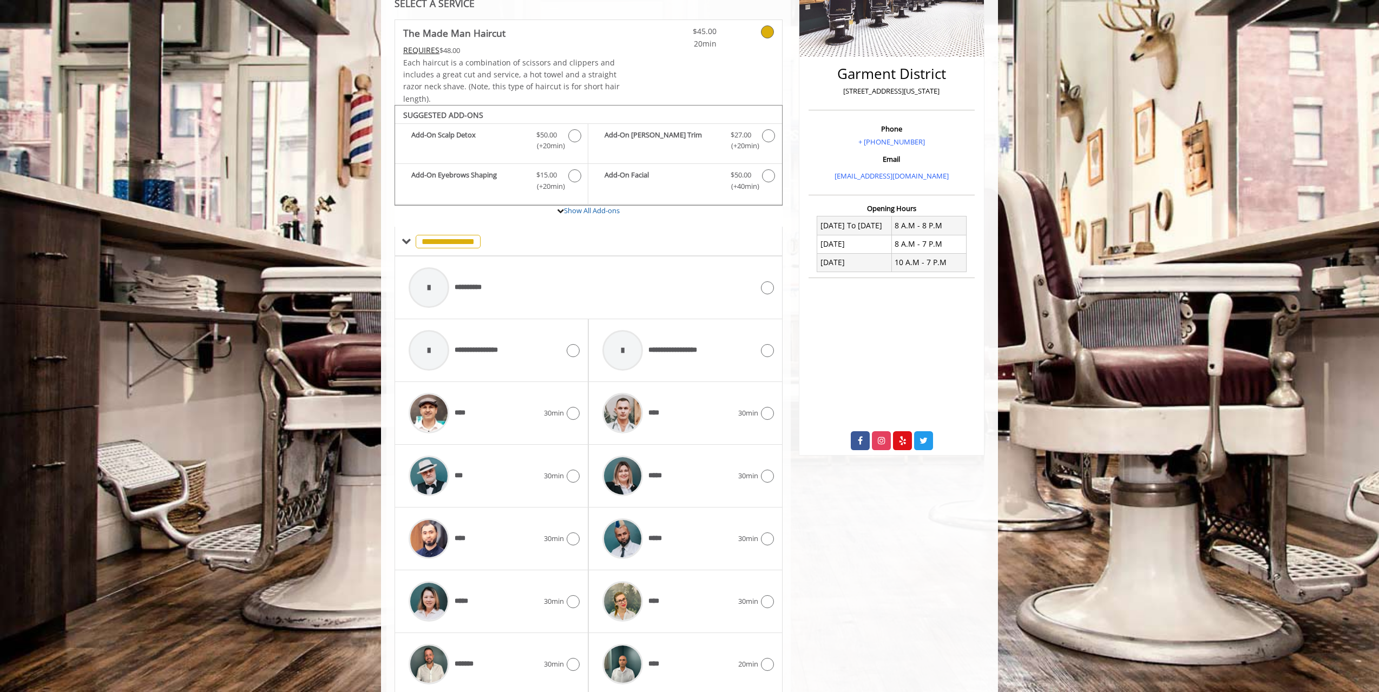
scroll to position [271, 0]
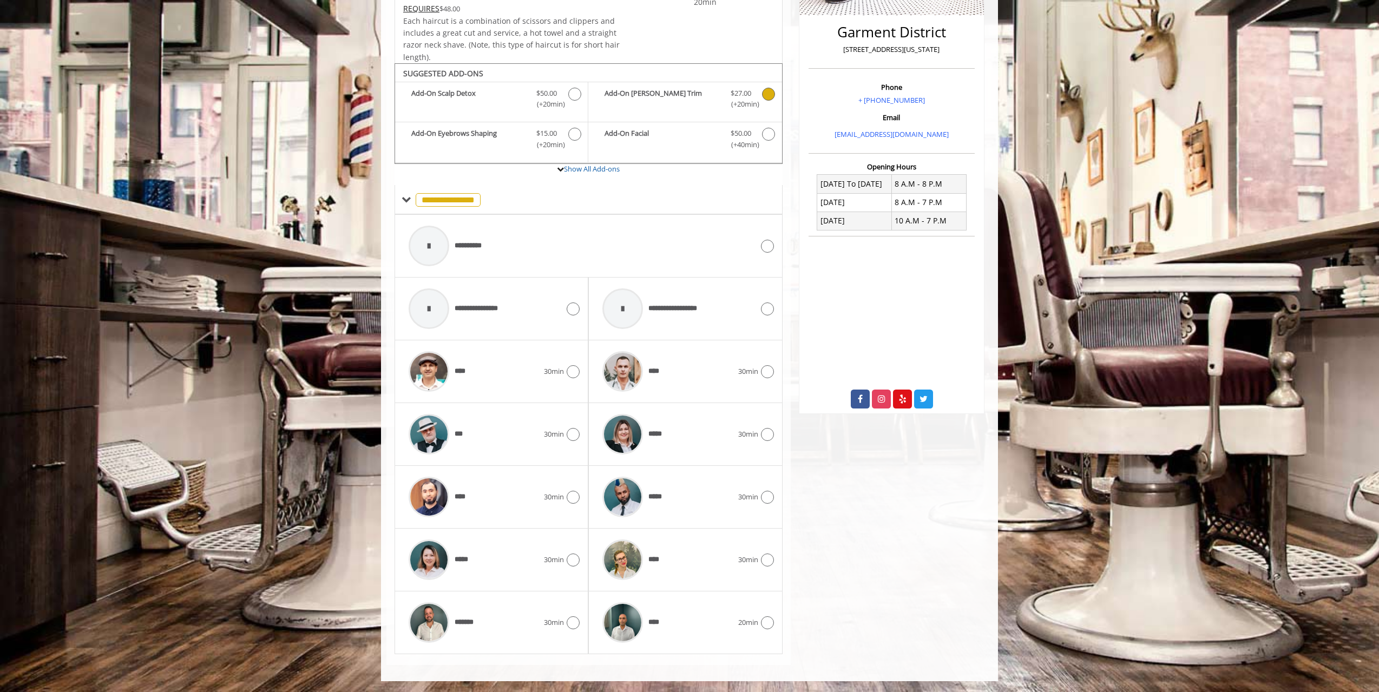
click at [684, 94] on b "Add-On [PERSON_NAME] Trim" at bounding box center [662, 99] width 115 height 23
click at [662, 369] on span "****" at bounding box center [655, 371] width 14 height 11
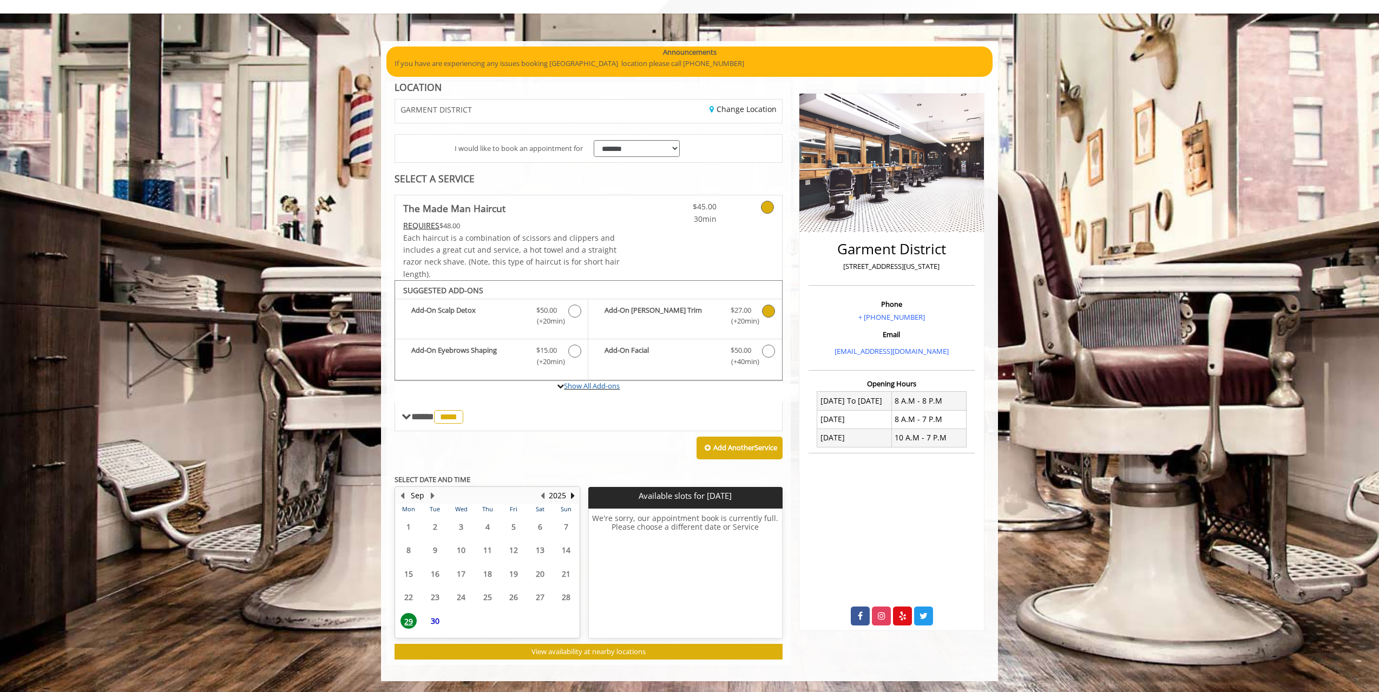
scroll to position [64, 0]
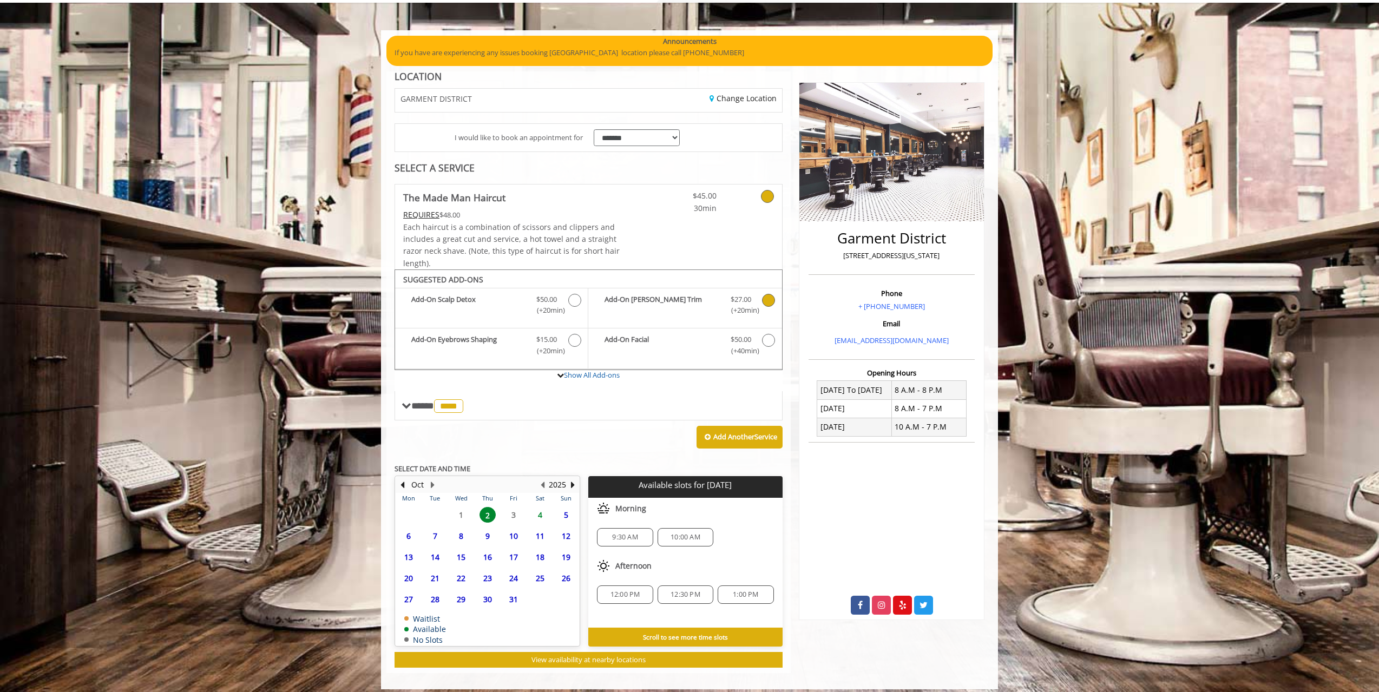
click at [571, 538] on span "12" at bounding box center [566, 536] width 16 height 16
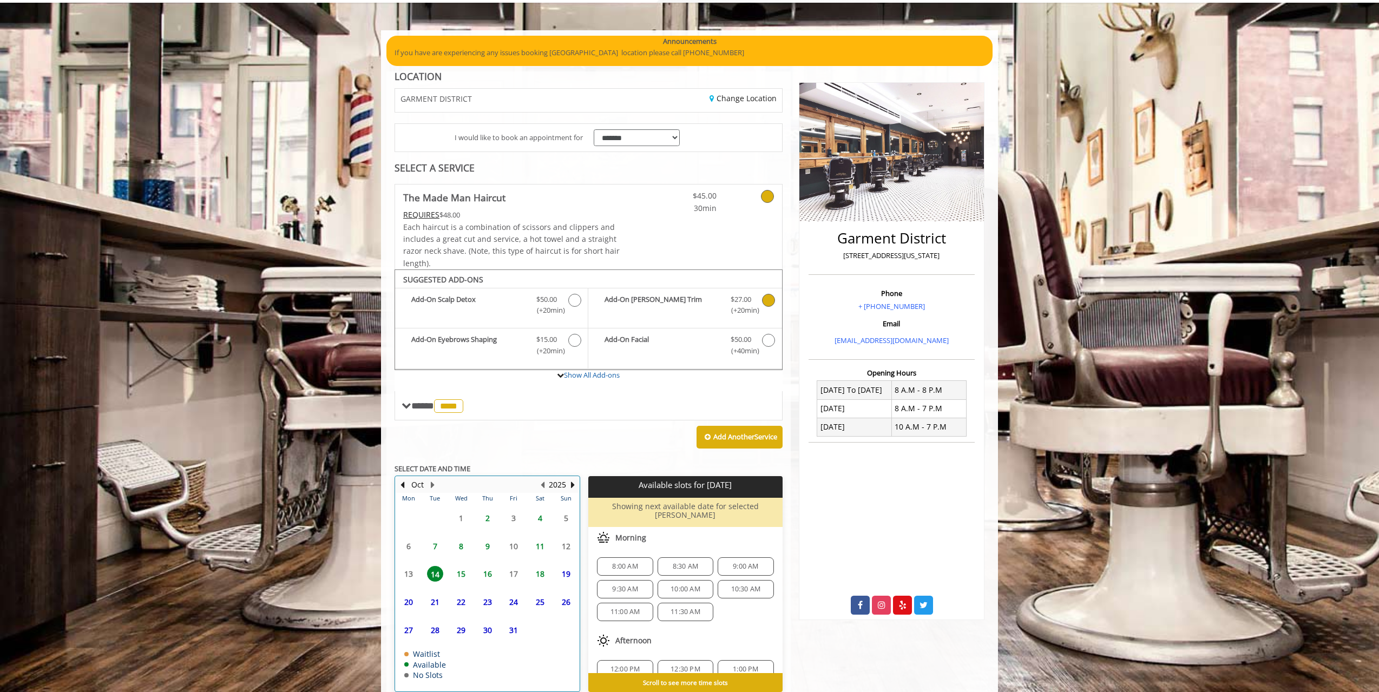
click at [561, 546] on table "Mon Tue Wed Thu Fri Sat Sun 29 30 1 2 3 4 5 6 7 8 9 10 11 12 13 14 15 16 17 18 …" at bounding box center [488, 592] width 184 height 198
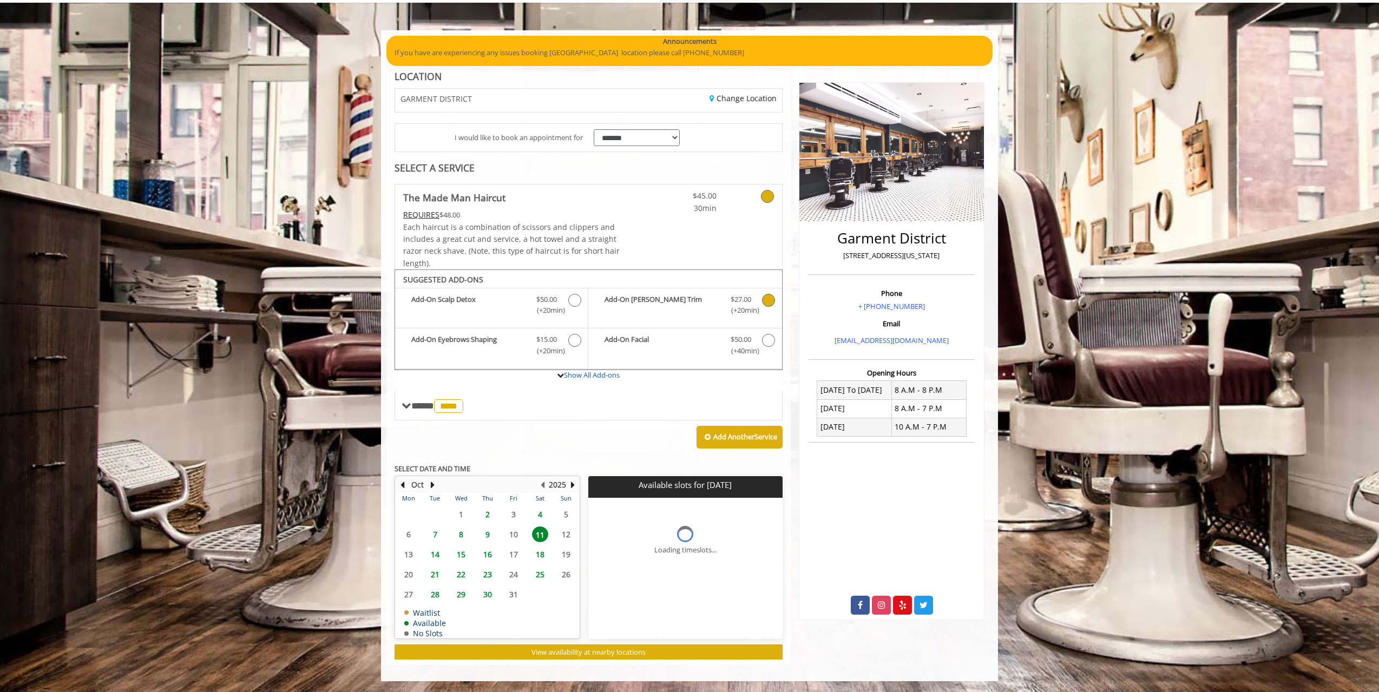
scroll to position [89, 0]
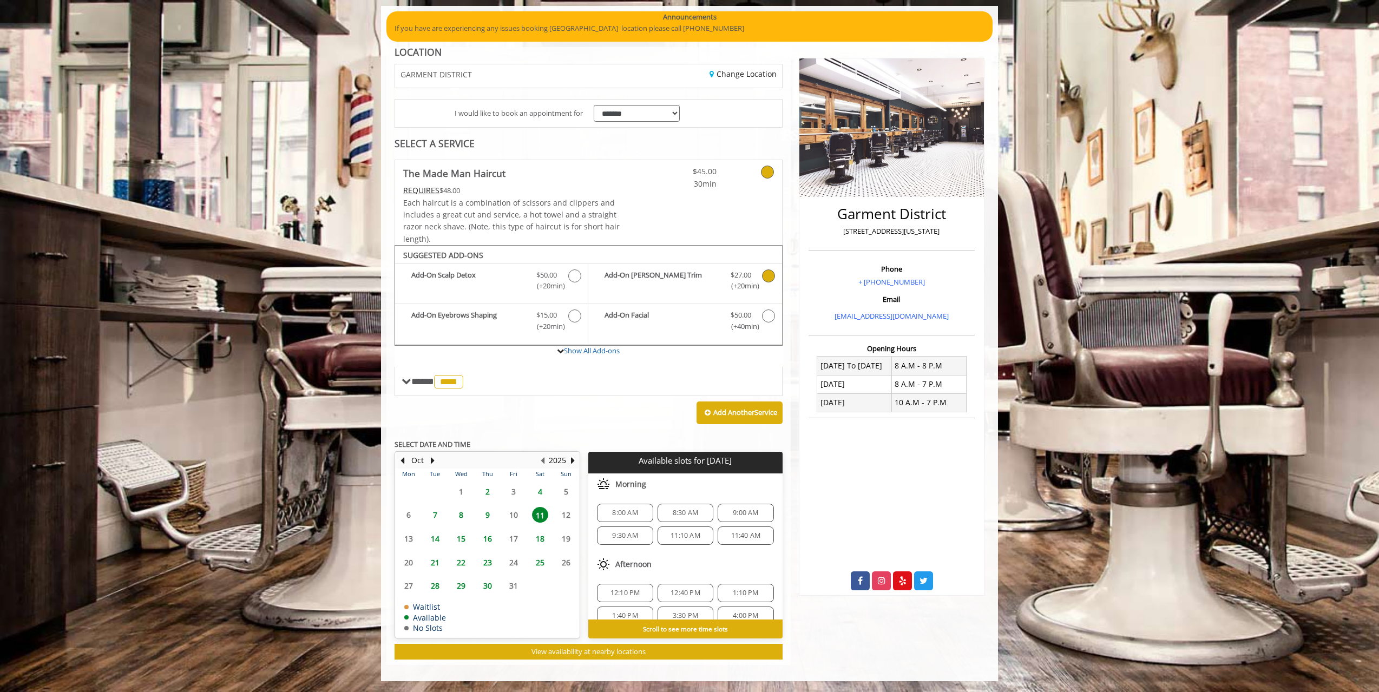
click at [635, 533] on span "9:30 AM" at bounding box center [624, 536] width 25 height 9
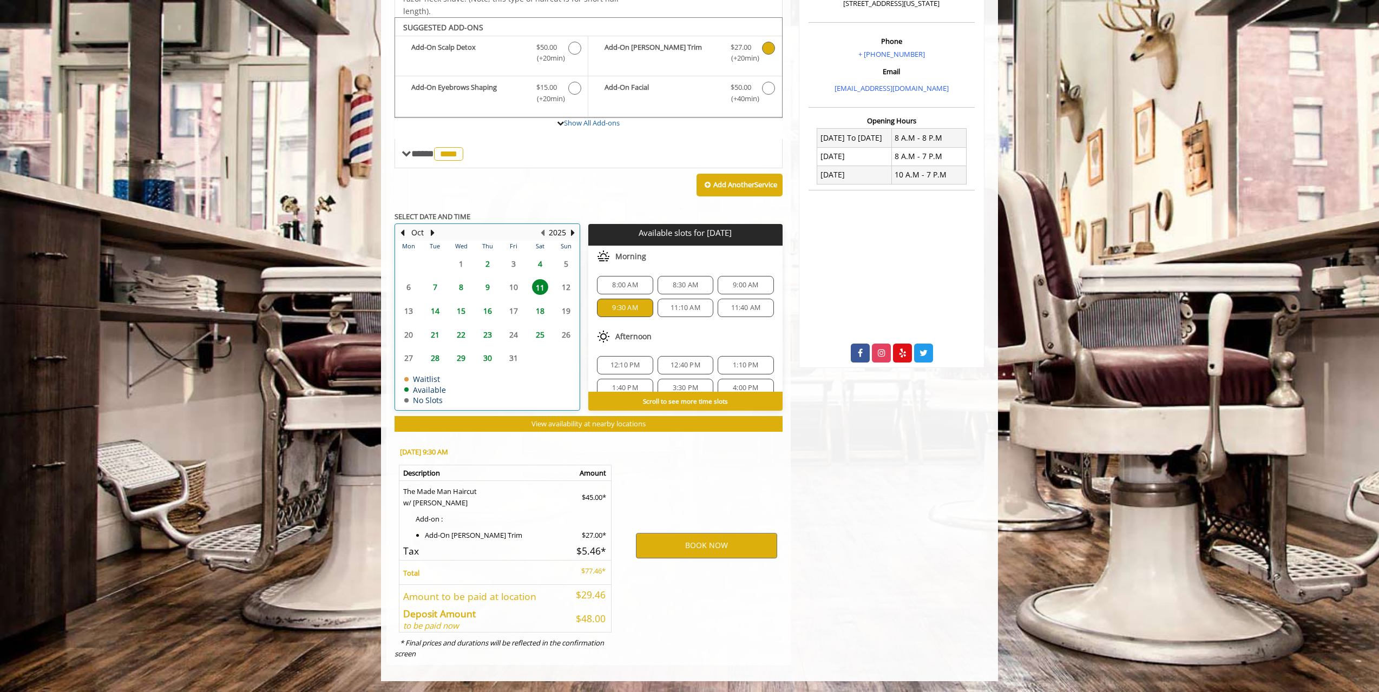
click at [562, 290] on table "Mon Tue Wed Thu Fri Sat Sun 29 30 1 2 3 4 5 6 7 8 9 10 11 12 13 14 15 16 17 18 …" at bounding box center [488, 325] width 184 height 169
click at [702, 544] on button "BOOK NOW" at bounding box center [706, 545] width 141 height 25
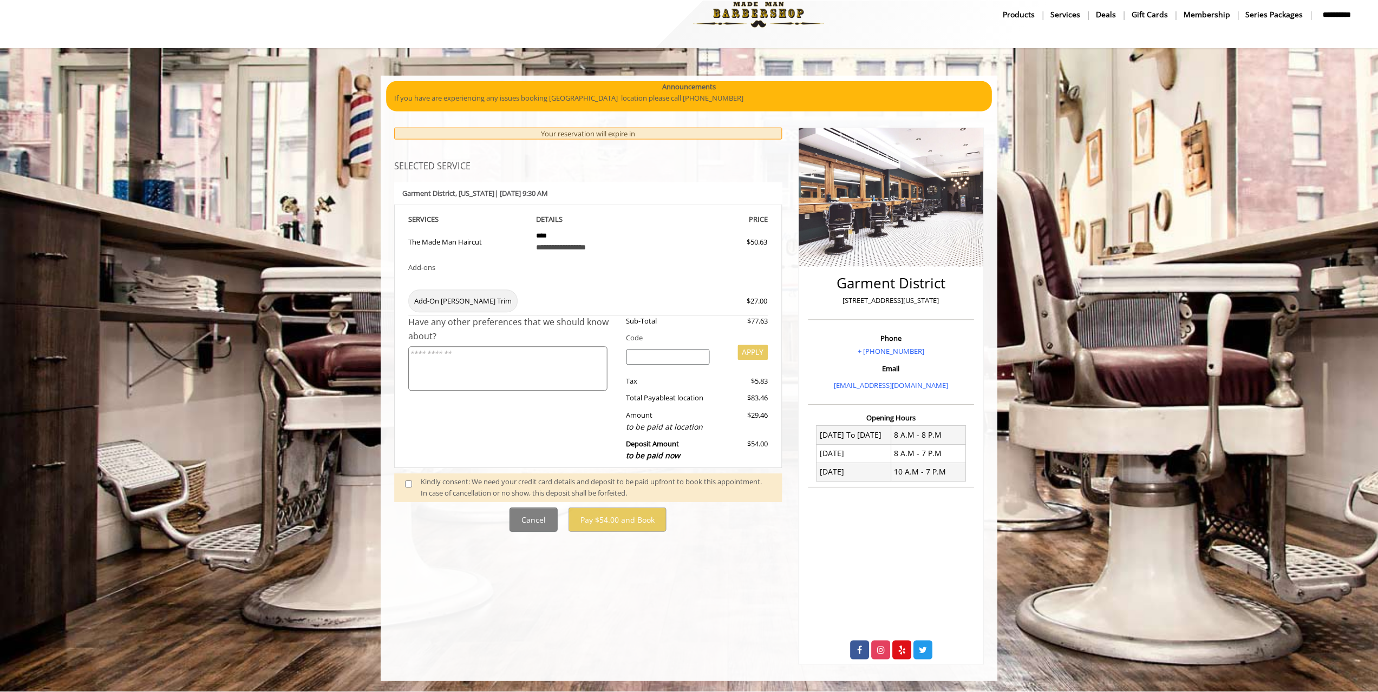
scroll to position [0, 0]
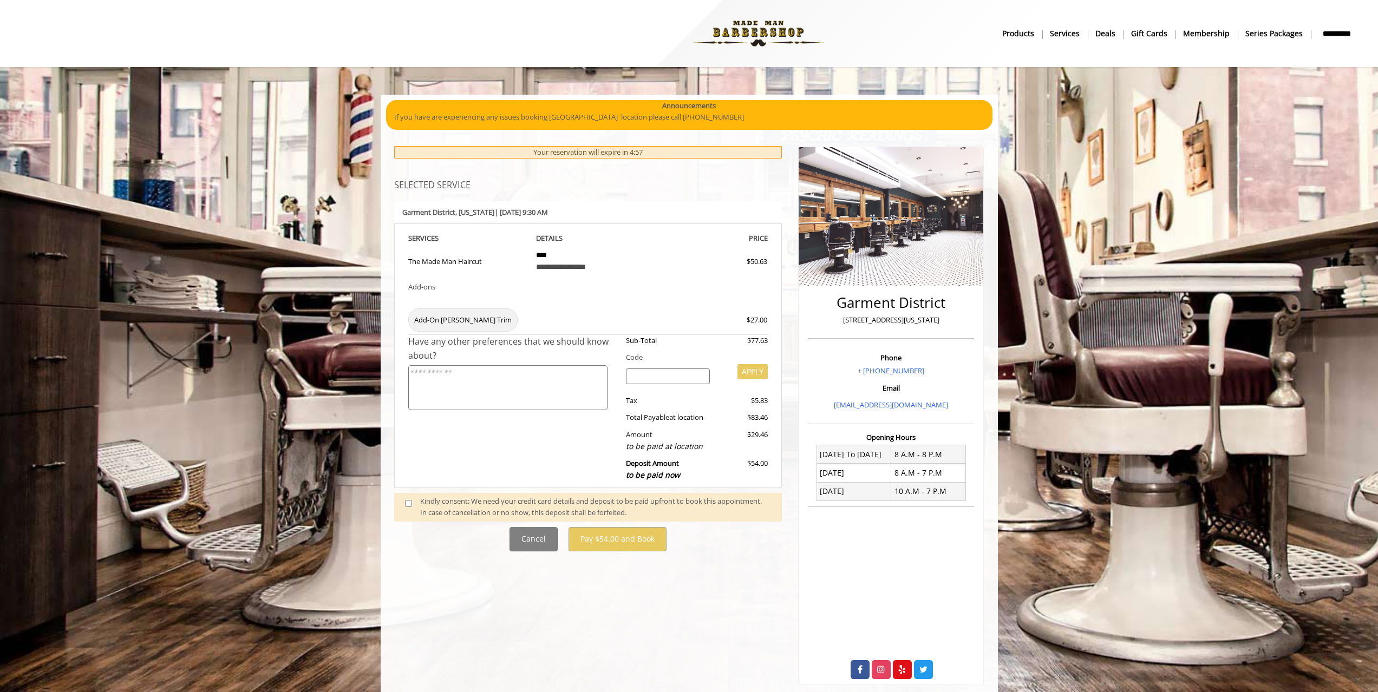
click at [570, 402] on textarea at bounding box center [507, 387] width 199 height 45
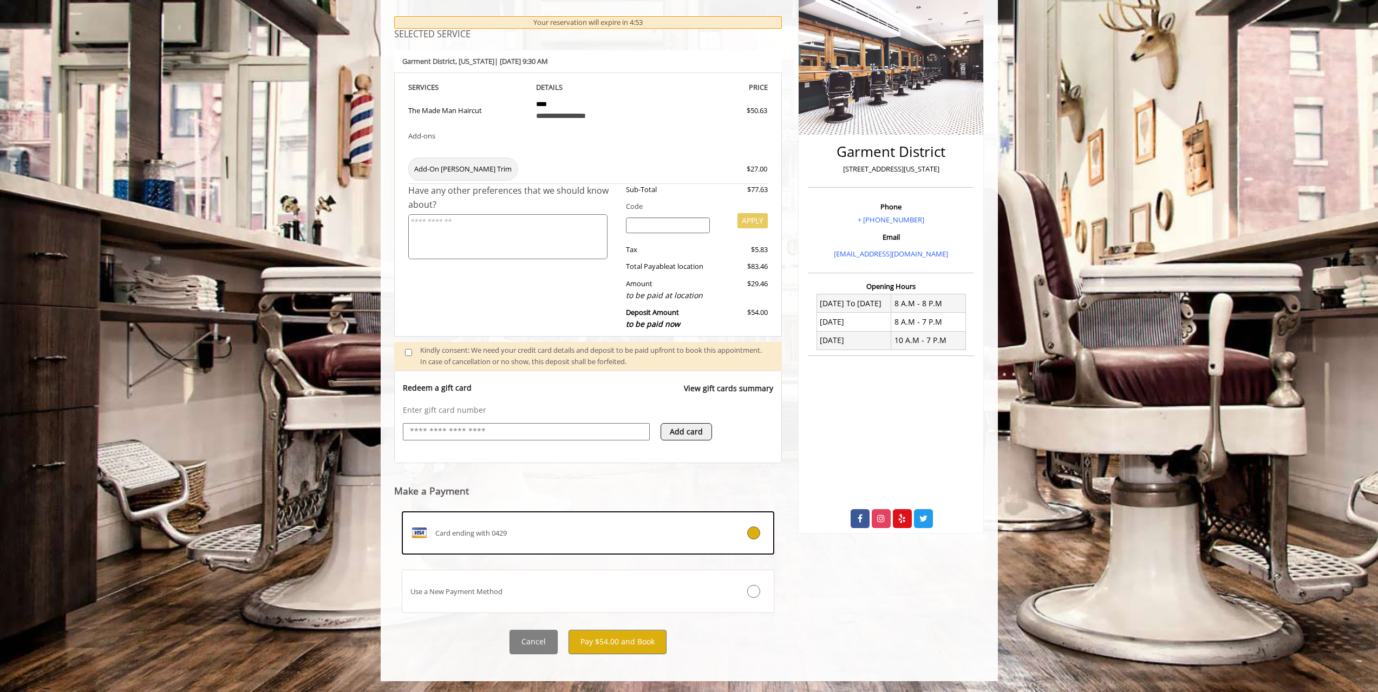
click at [572, 535] on div "Card ending with 0429" at bounding box center [557, 533] width 310 height 17
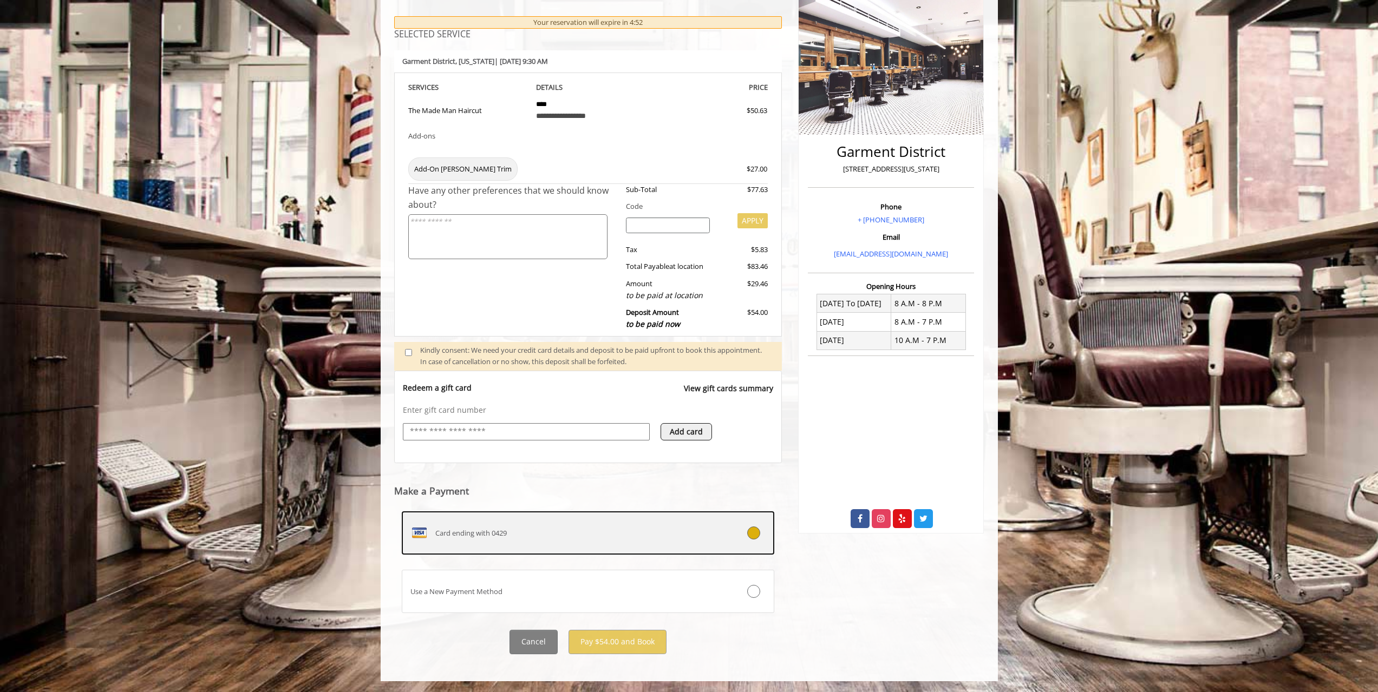
click at [594, 522] on label "Card ending with 0429" at bounding box center [588, 533] width 373 height 43
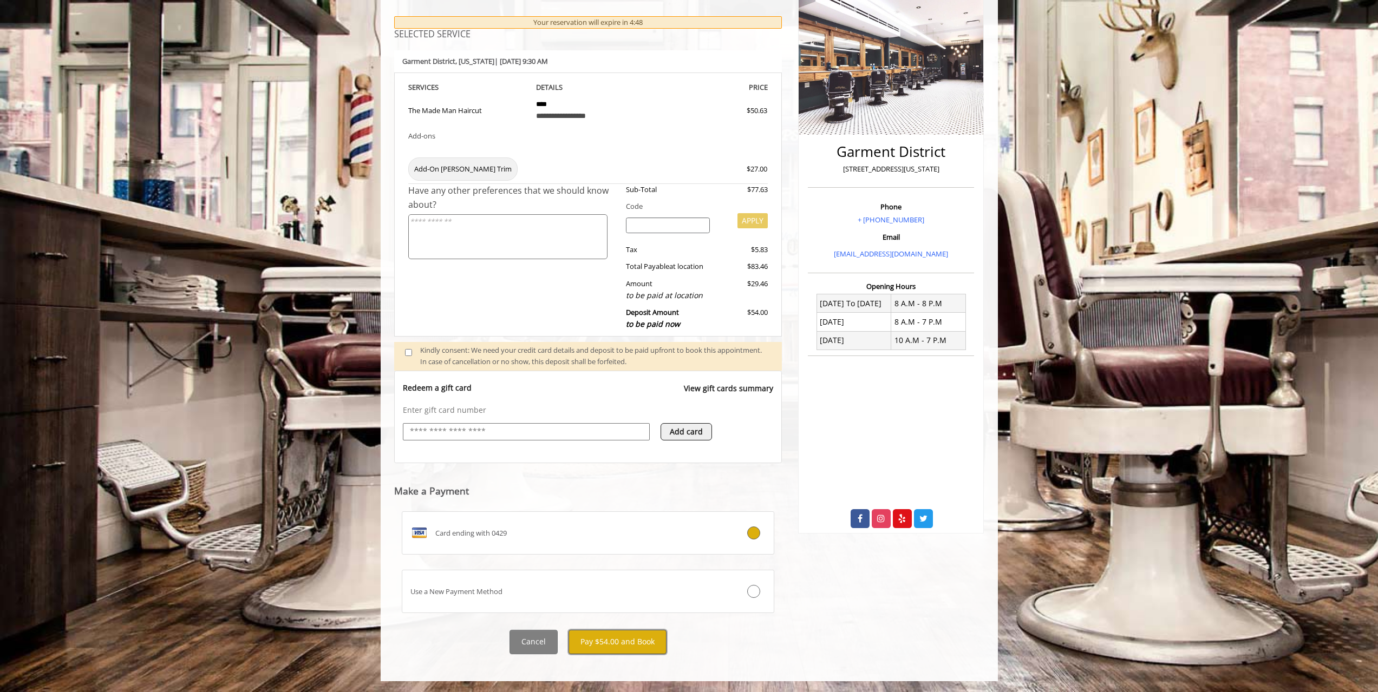
click at [631, 641] on button "Pay $54.00 and Book" at bounding box center [617, 642] width 98 height 24
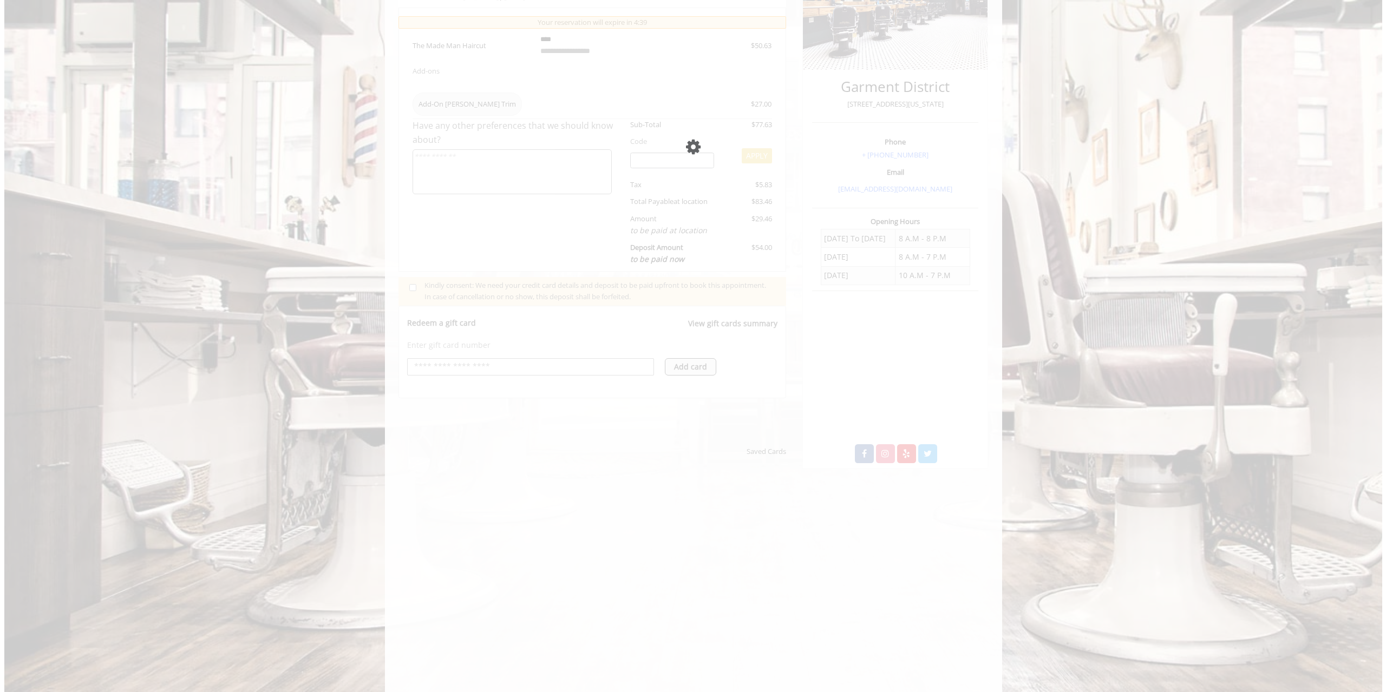
scroll to position [0, 0]
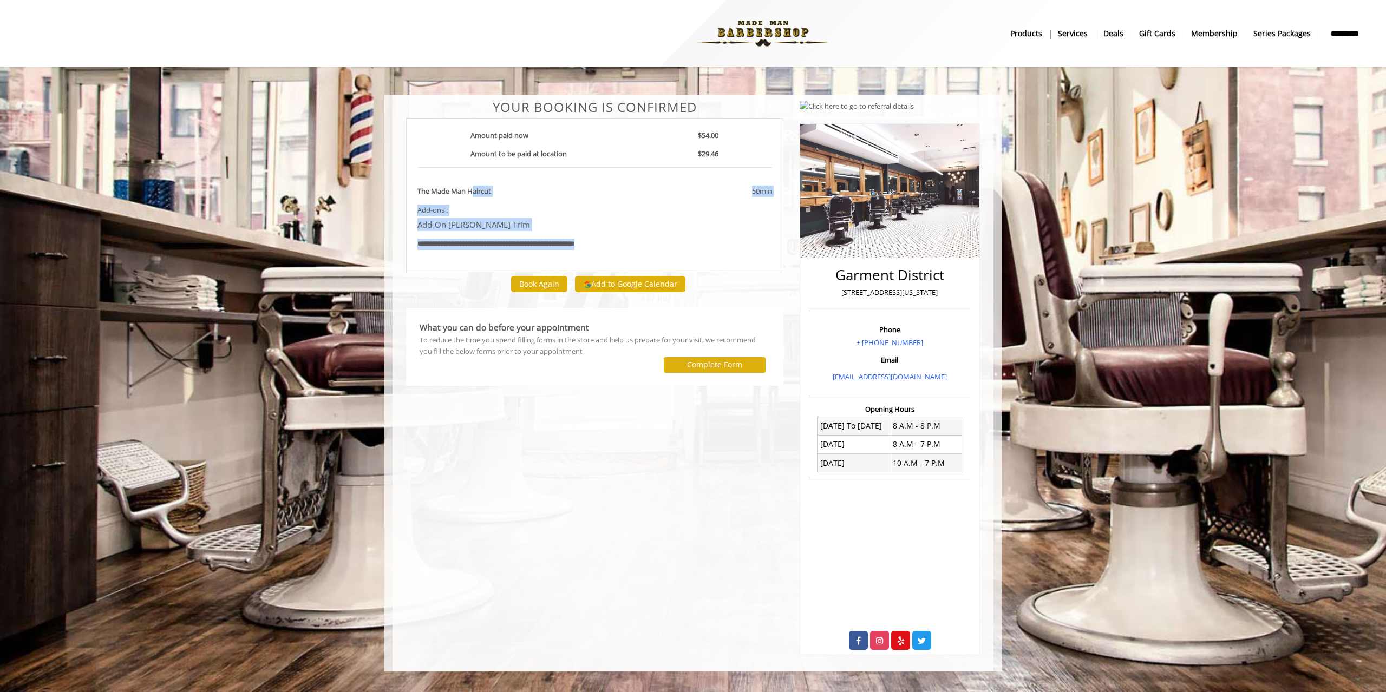
drag, startPoint x: 641, startPoint y: 252, endPoint x: 473, endPoint y: 178, distance: 183.7
click at [473, 178] on div "**********" at bounding box center [594, 196] width 377 height 154
click at [629, 233] on div "Add-On [PERSON_NAME] Trim" at bounding box center [532, 228] width 247 height 21
click at [635, 279] on button "Add to Google Calendar" at bounding box center [630, 284] width 110 height 16
